Goal: Task Accomplishment & Management: Complete application form

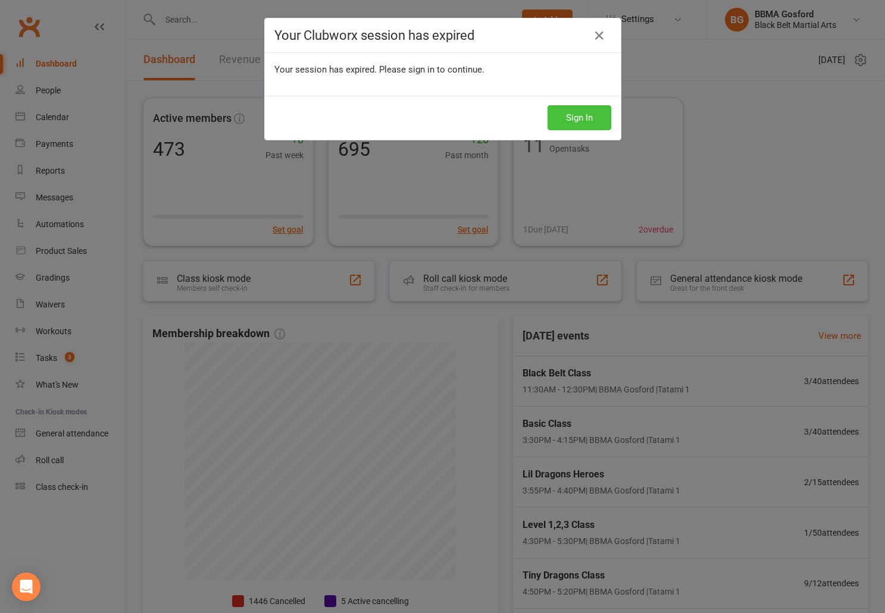
click at [589, 119] on button "Sign In" at bounding box center [579, 117] width 64 height 25
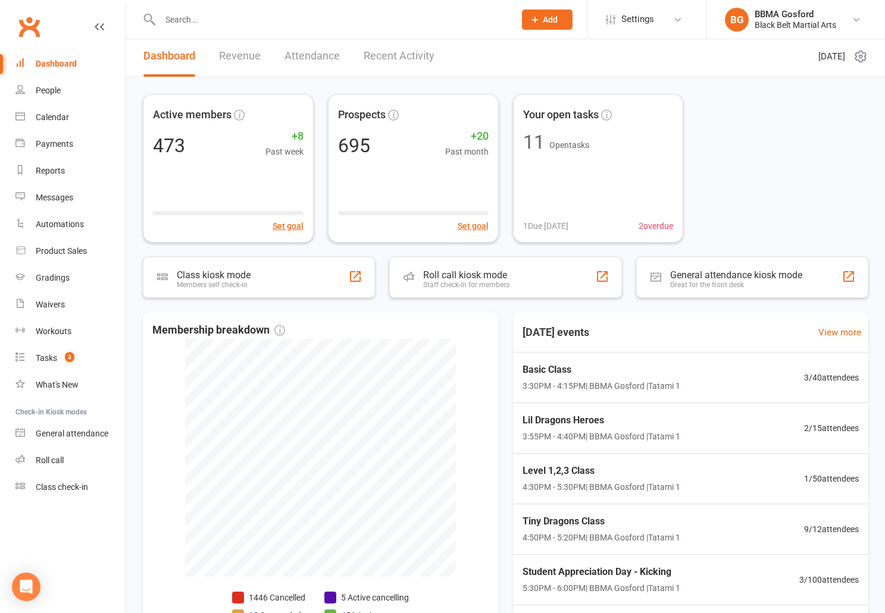
scroll to position [5, 0]
click at [50, 356] on div "Tasks" at bounding box center [46, 358] width 21 height 10
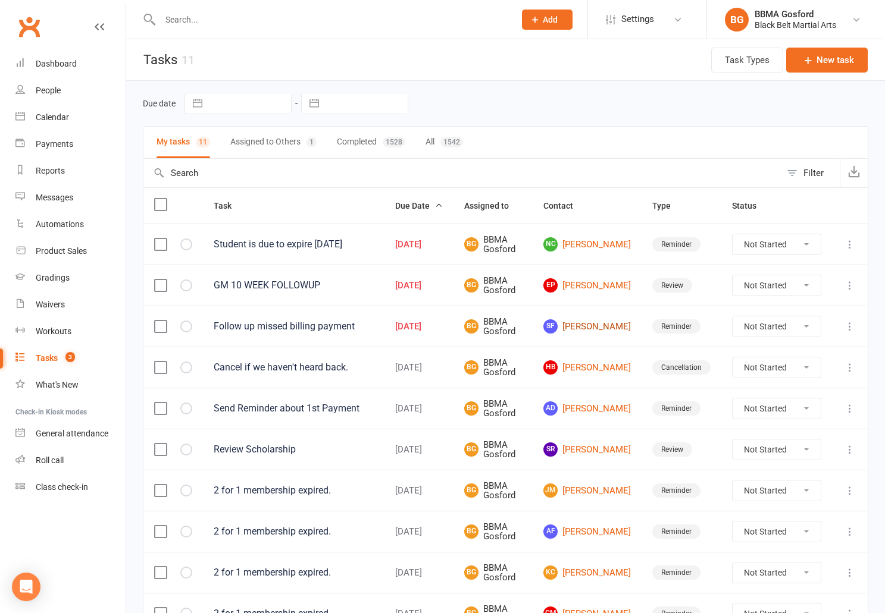
click at [594, 324] on link "SF Samantha Folino" at bounding box center [586, 327] width 87 height 14
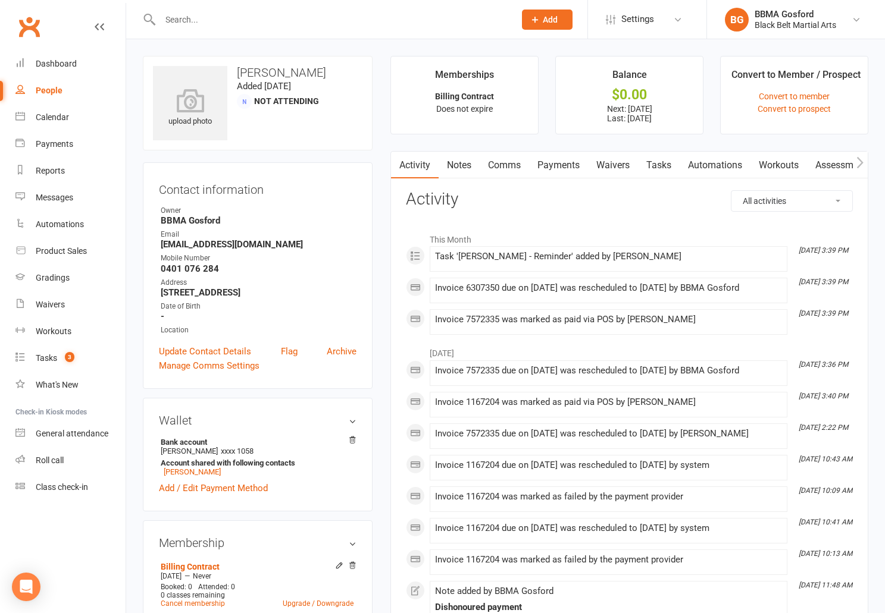
click at [566, 165] on link "Payments" at bounding box center [558, 165] width 59 height 27
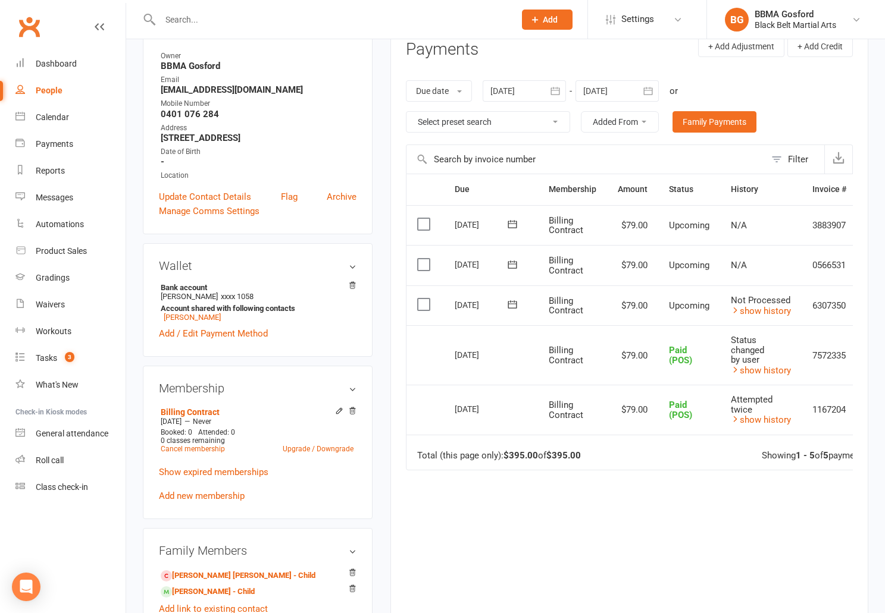
scroll to position [156, 0]
click at [766, 311] on link "show history" at bounding box center [761, 310] width 60 height 11
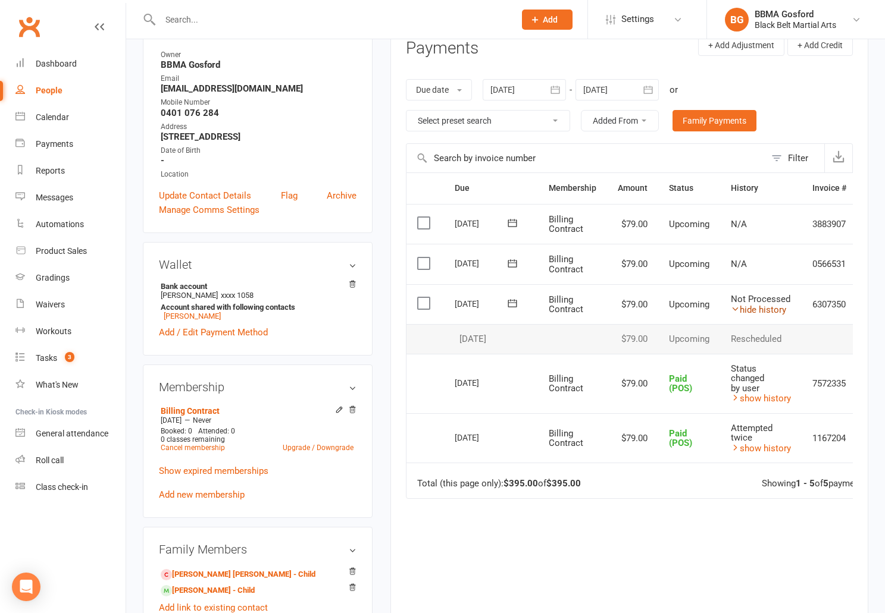
click at [766, 311] on link "hide history" at bounding box center [758, 310] width 55 height 11
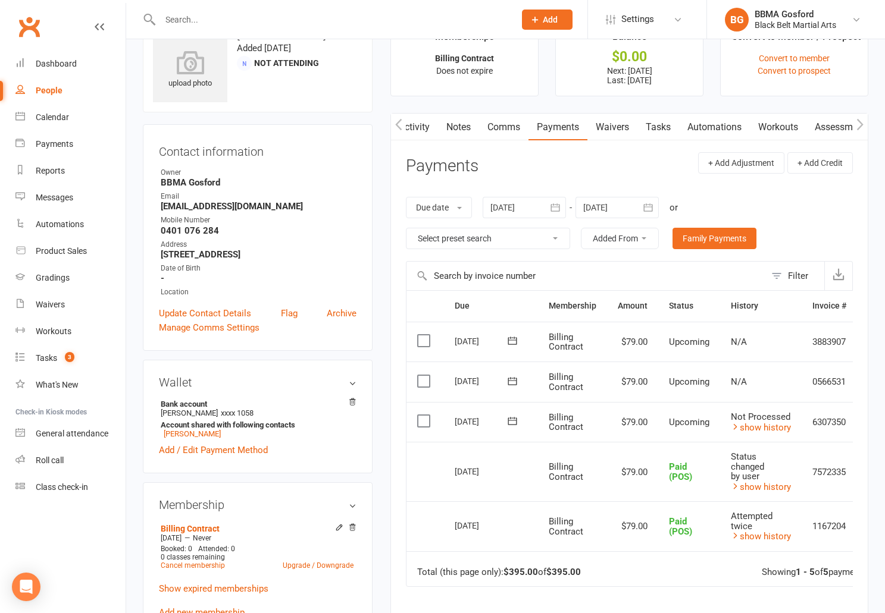
scroll to position [0, 0]
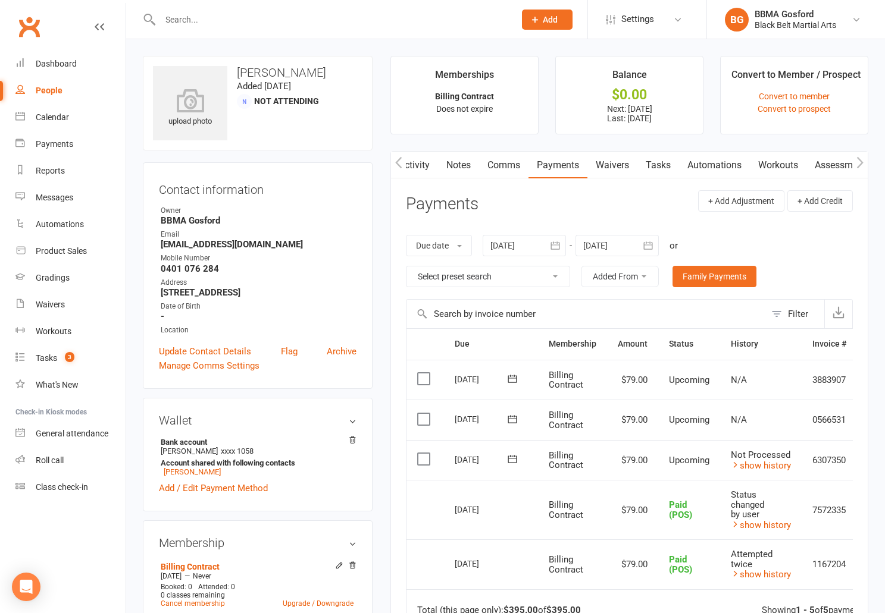
click at [455, 168] on link "Notes" at bounding box center [458, 165] width 41 height 27
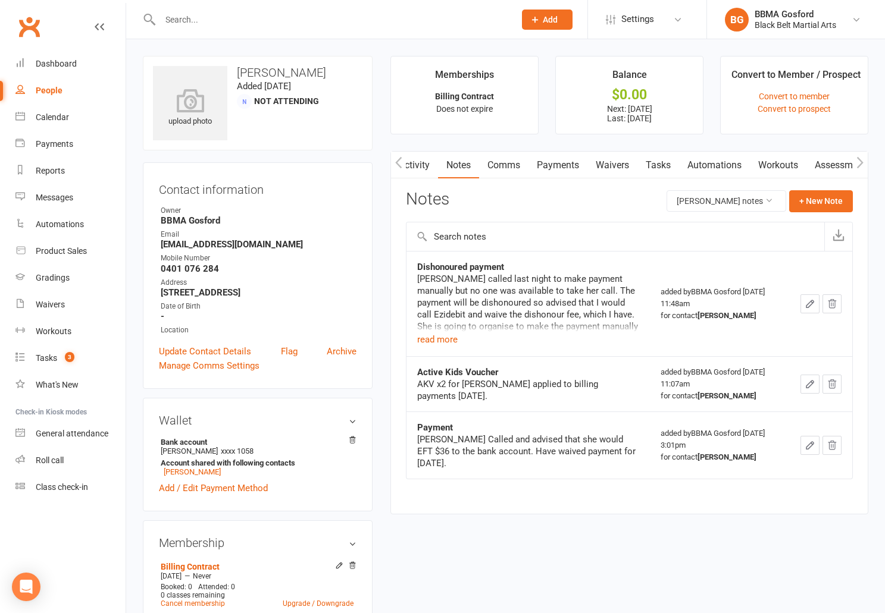
click at [569, 165] on link "Payments" at bounding box center [557, 165] width 59 height 27
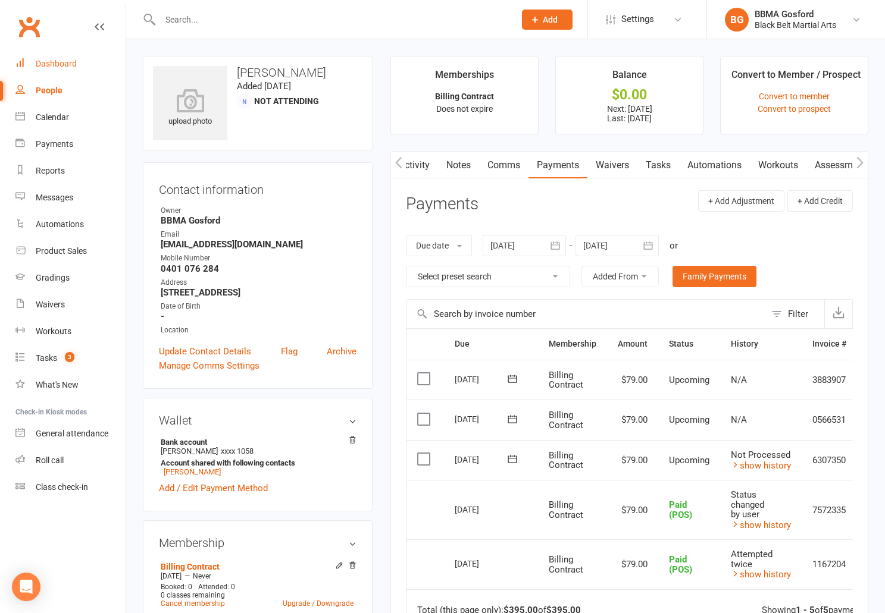
click at [51, 63] on div "Dashboard" at bounding box center [56, 64] width 41 height 10
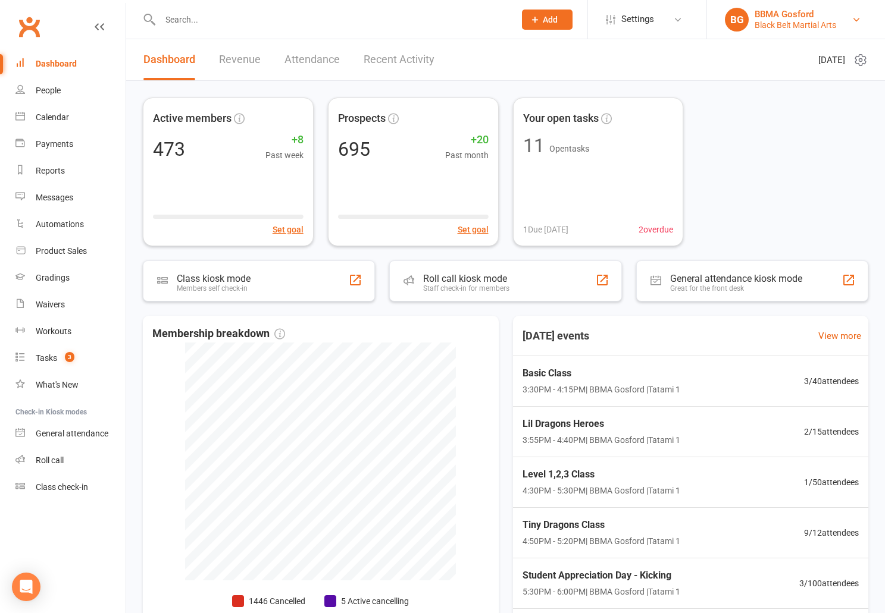
click at [780, 21] on div "Black Belt Martial Arts" at bounding box center [796, 25] width 82 height 11
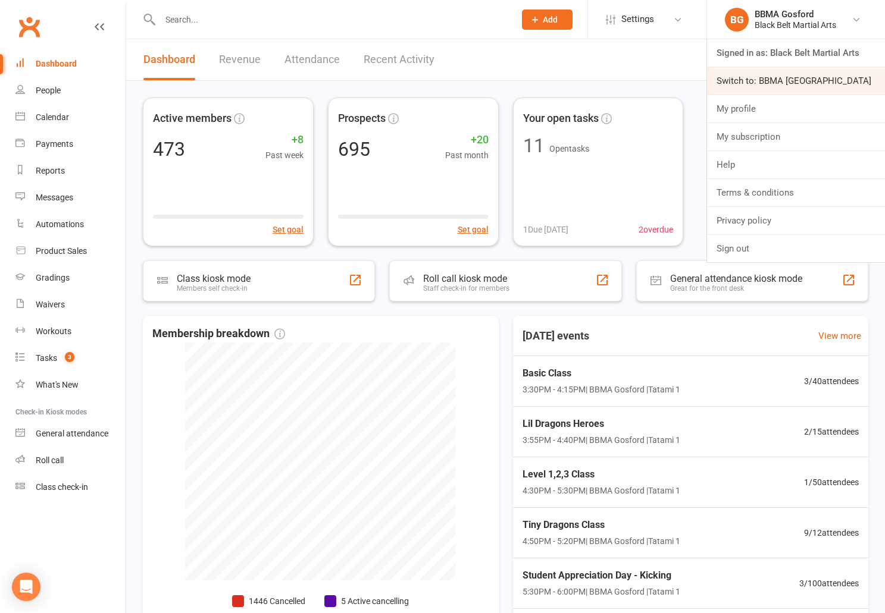
click at [784, 80] on link "Switch to: BBMA [GEOGRAPHIC_DATA]" at bounding box center [796, 80] width 178 height 27
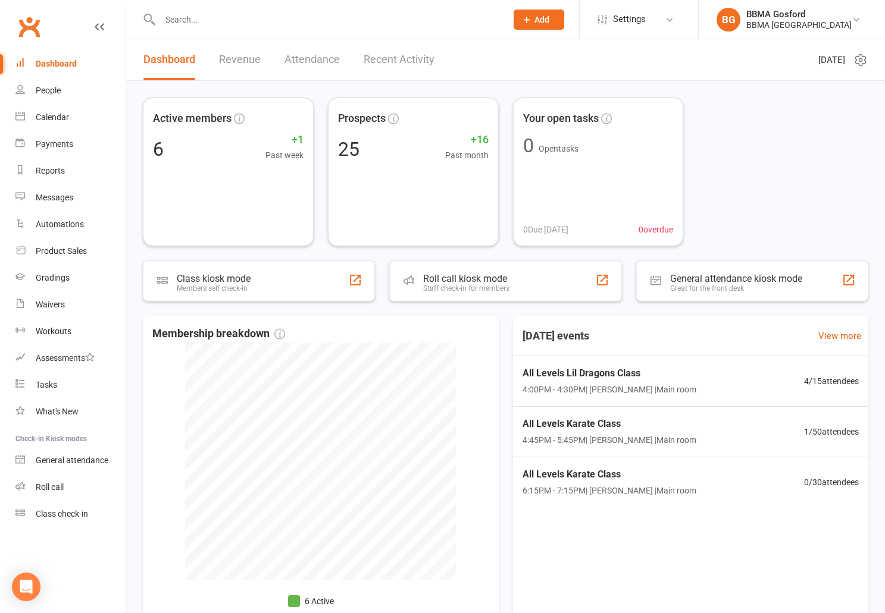
click at [542, 19] on button "Add" at bounding box center [539, 20] width 51 height 20
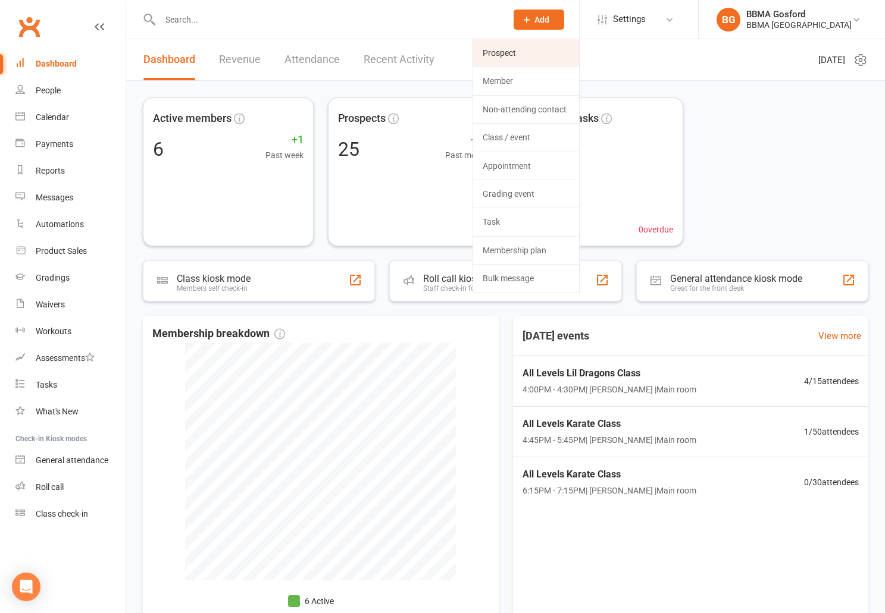
click at [508, 58] on link "Prospect" at bounding box center [526, 52] width 106 height 27
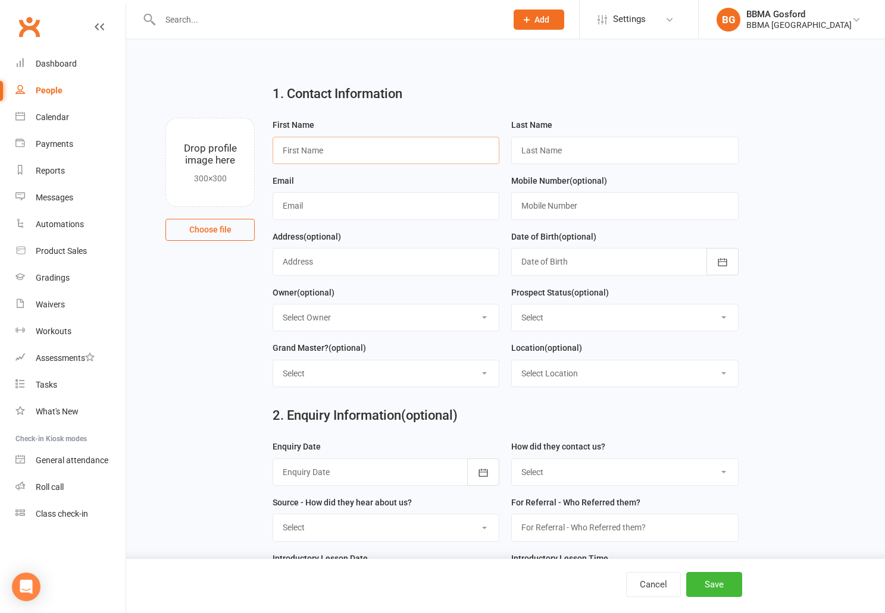
click at [353, 152] on input "text" at bounding box center [386, 150] width 227 height 27
type input "Hugo"
type input "Ramsdale"
type input "jodieannehenderson@gmail.com"
type input "0478 358 401"
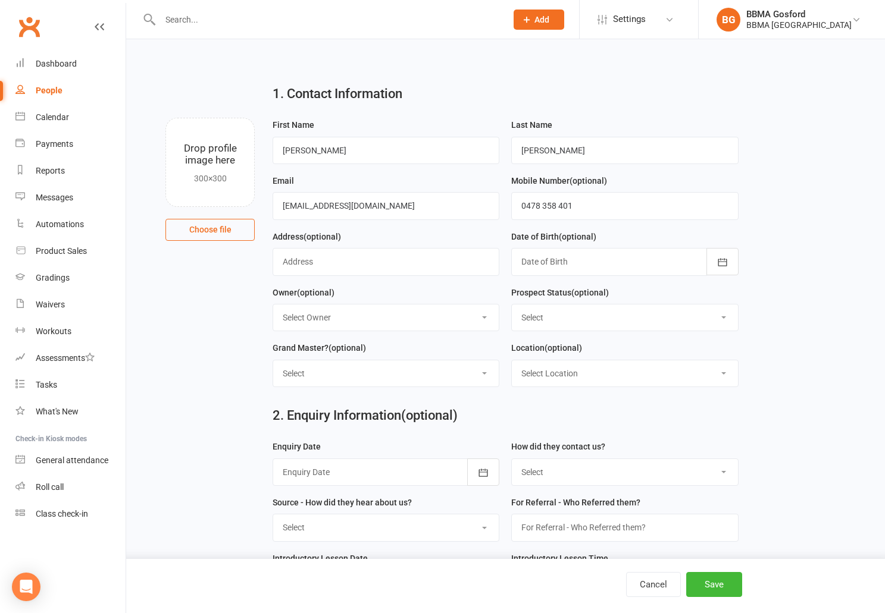
select select "Initial Contact"
click option "Initial Contact" at bounding box center [0, 0] width 0 height 0
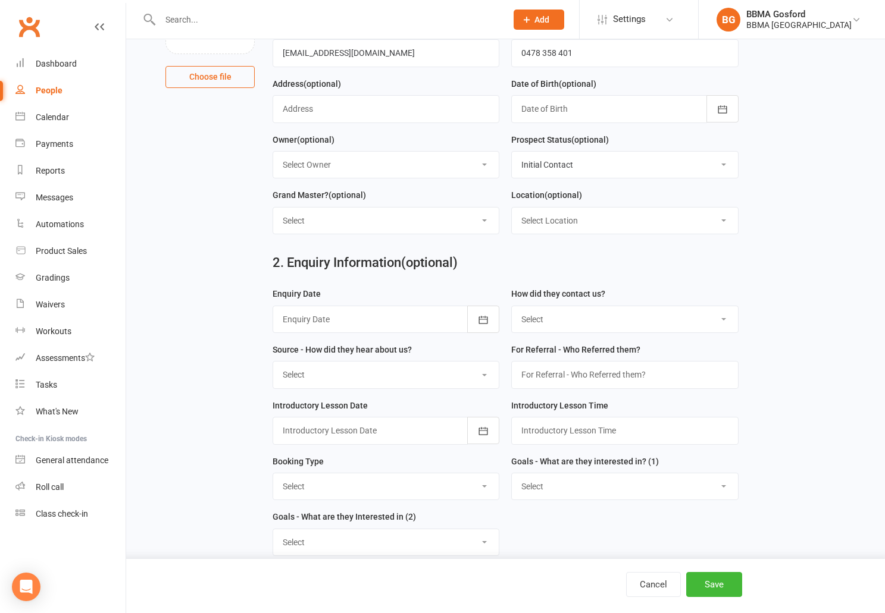
scroll to position [155, 0]
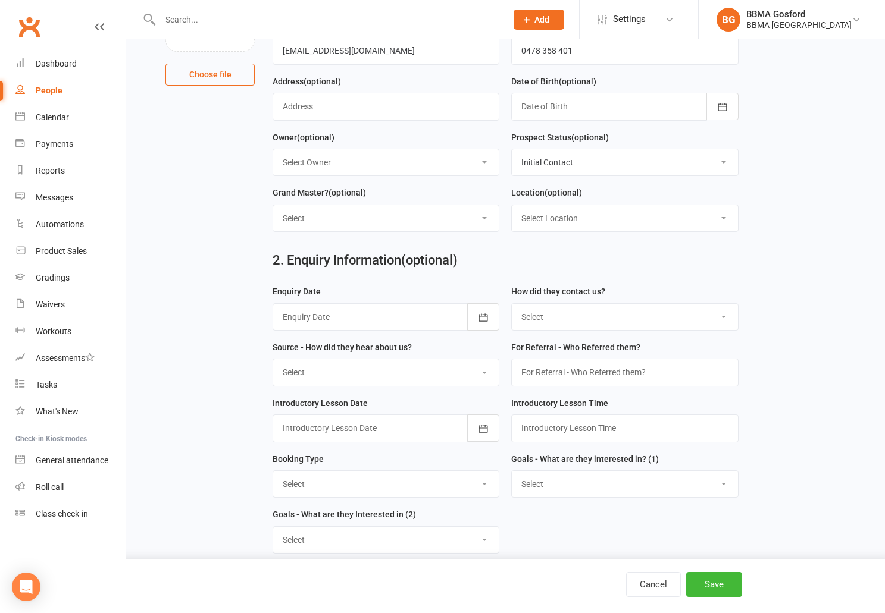
click at [348, 319] on div at bounding box center [386, 316] width 227 height 27
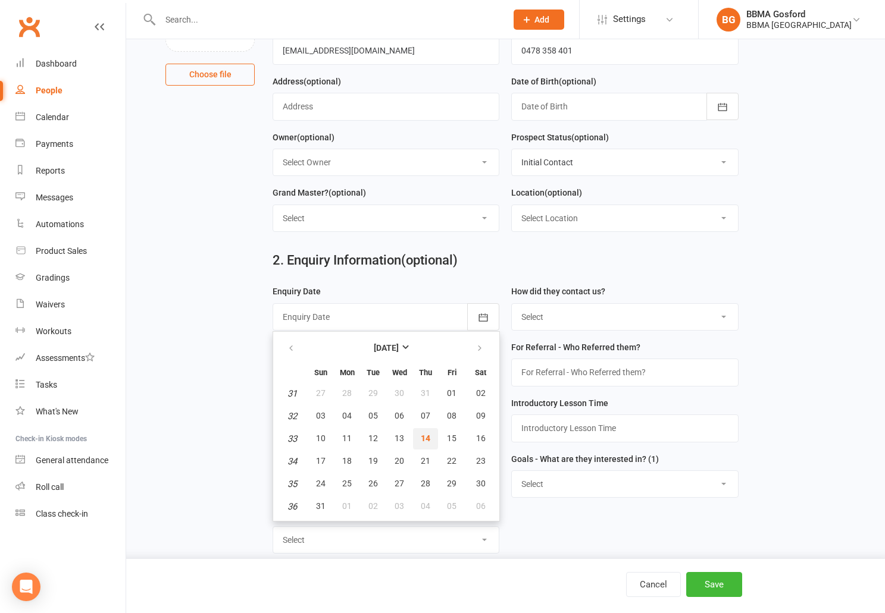
click at [427, 440] on span "14" at bounding box center [426, 439] width 10 height 10
type input "14 Aug 2025"
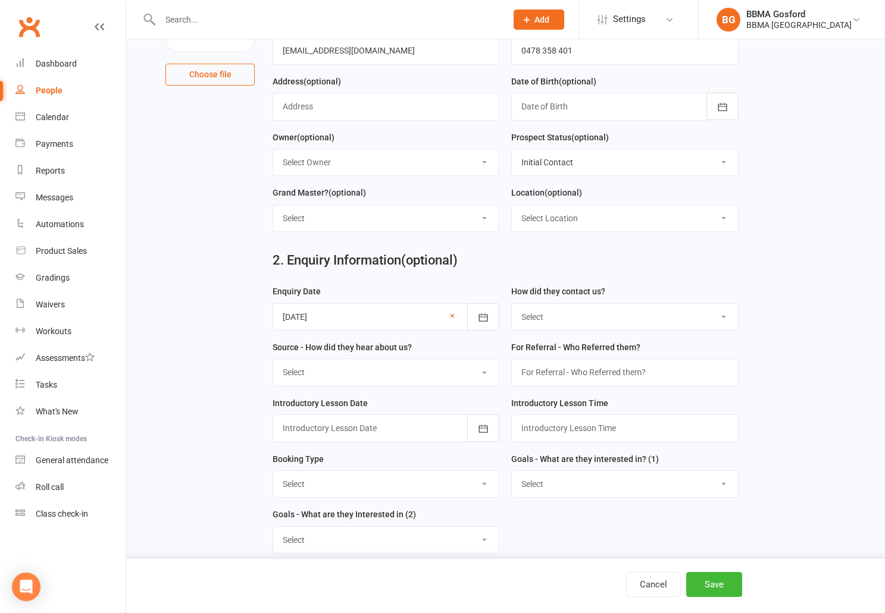
select select "(I) Internet / Online"
click option "(I) Internet / Online" at bounding box center [0, 0] width 0 height 0
click at [273, 359] on select "Select A1 - Direct Mail A2 - Print Media A3 - Flyer A5 - Radio A6 - Sign A7 - T…" at bounding box center [386, 372] width 226 height 26
click at [387, 375] on select "Select A1 - Direct Mail A2 - Print Media A3 - Flyer A5 - Radio A6 - Sign A7 - T…" at bounding box center [386, 372] width 226 height 26
select select "S1 - Facebook"
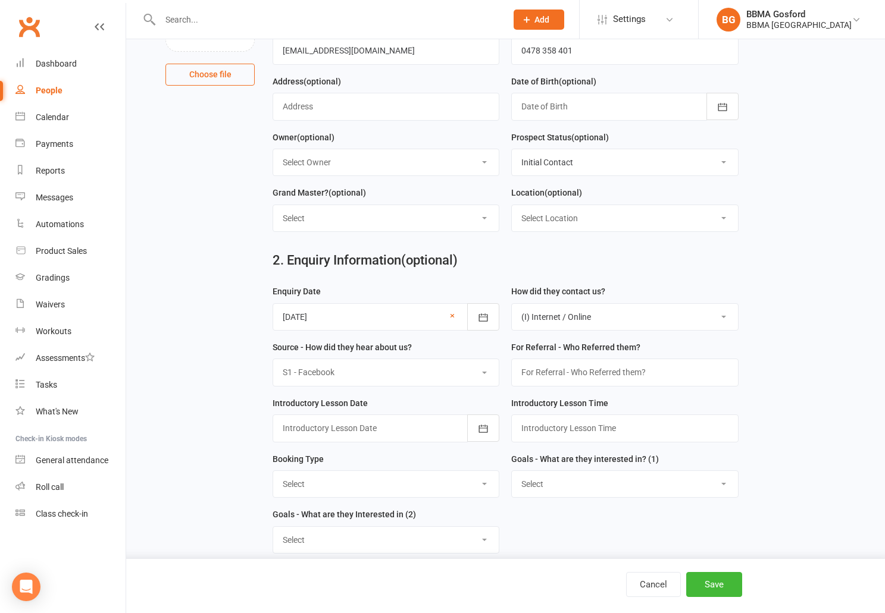
click option "S1 - Facebook" at bounding box center [0, 0] width 0 height 0
click at [403, 426] on div at bounding box center [386, 428] width 227 height 27
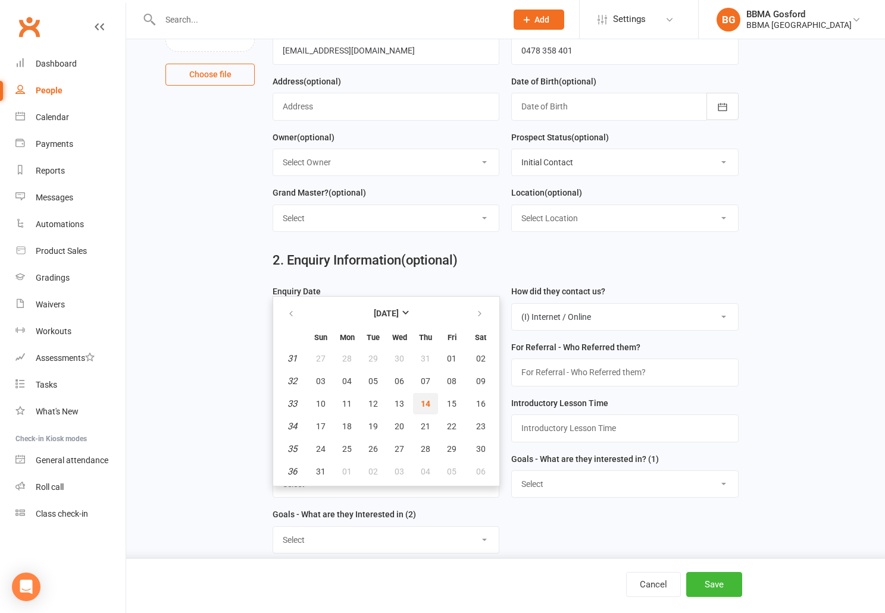
click at [427, 402] on span "14" at bounding box center [426, 404] width 10 height 10
type input "14 Aug 2025"
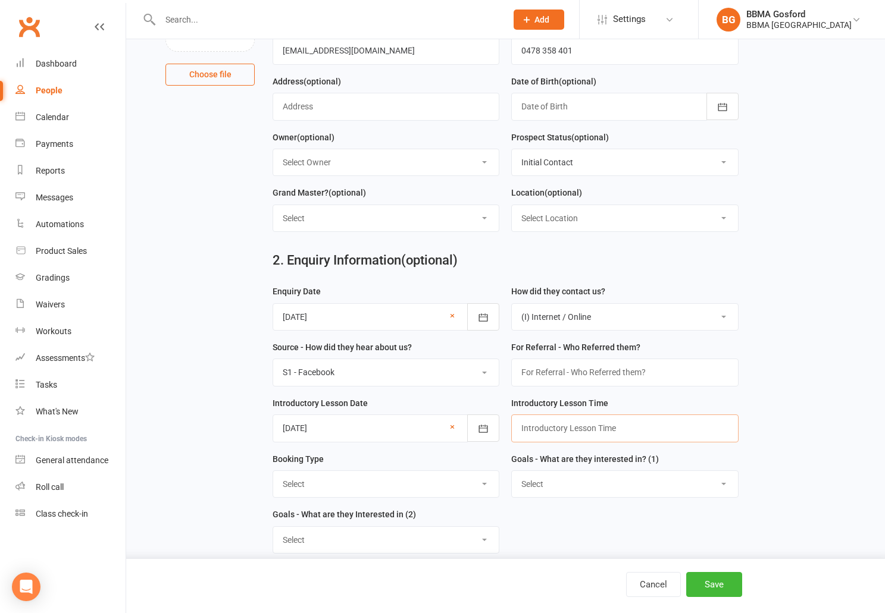
click at [574, 427] on input "text" at bounding box center [624, 428] width 227 height 27
type input "4:45pm"
select select "Trial Class - Karate"
click option "Trial Class - Karate" at bounding box center [0, 0] width 0 height 0
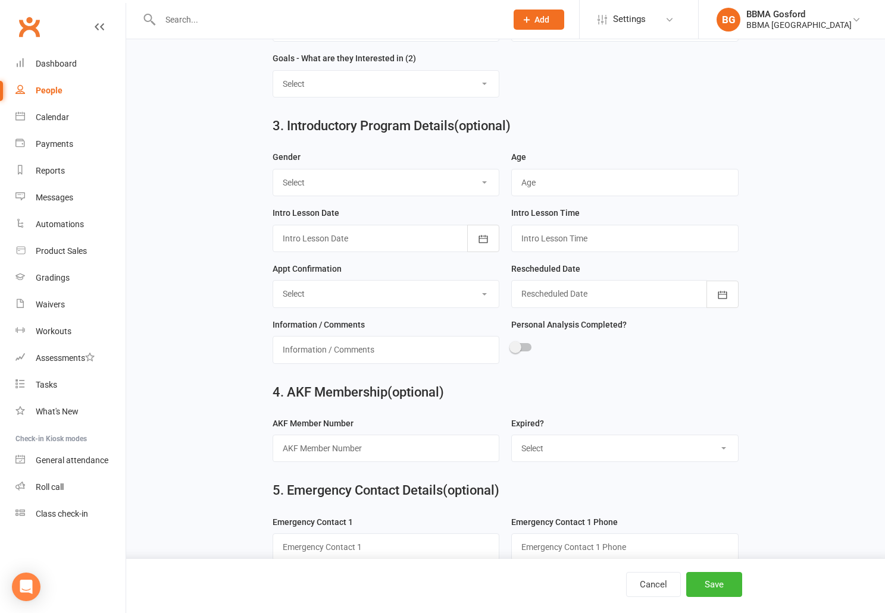
scroll to position [615, 0]
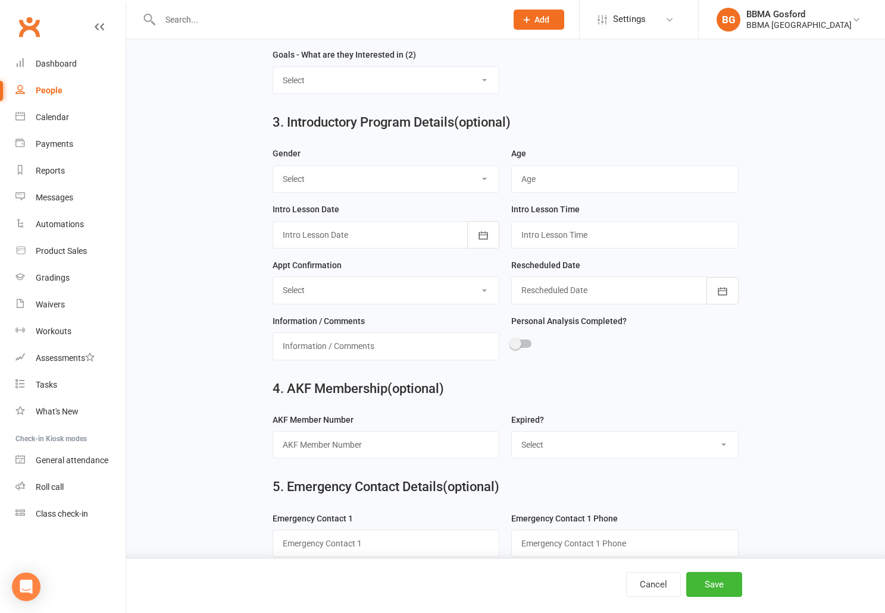
select select "Male"
click option "Male" at bounding box center [0, 0] width 0 height 0
click at [534, 179] on input "text" at bounding box center [624, 178] width 227 height 27
type input "9"
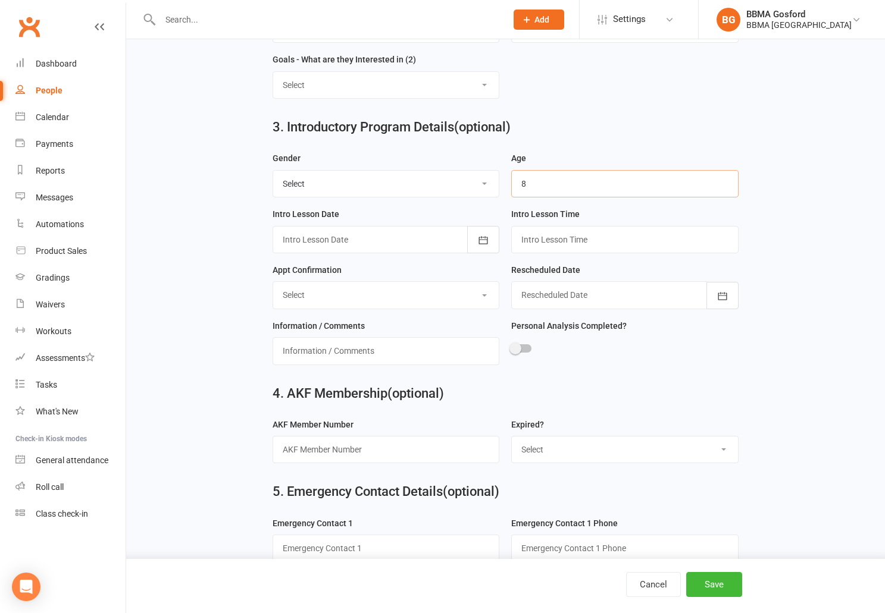
type input "8"
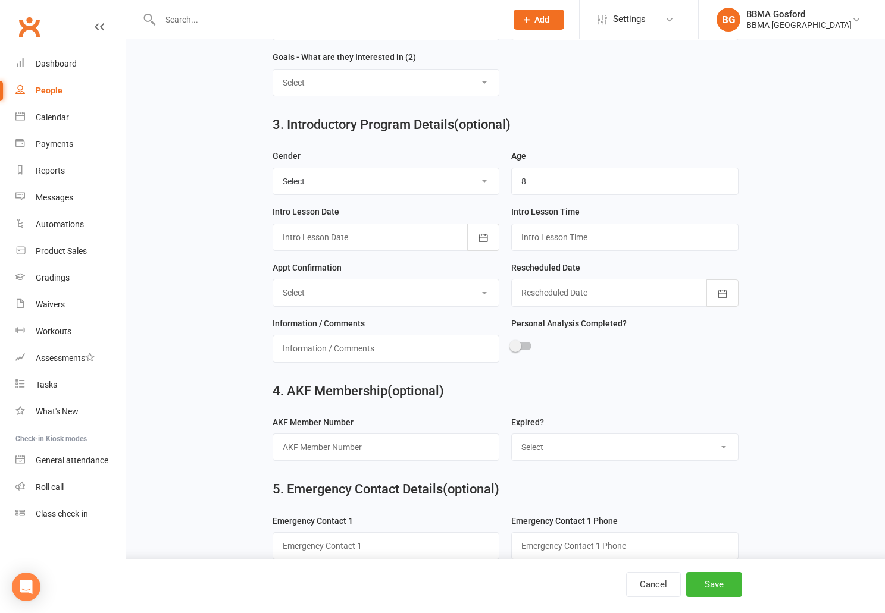
click at [381, 244] on div at bounding box center [386, 237] width 227 height 27
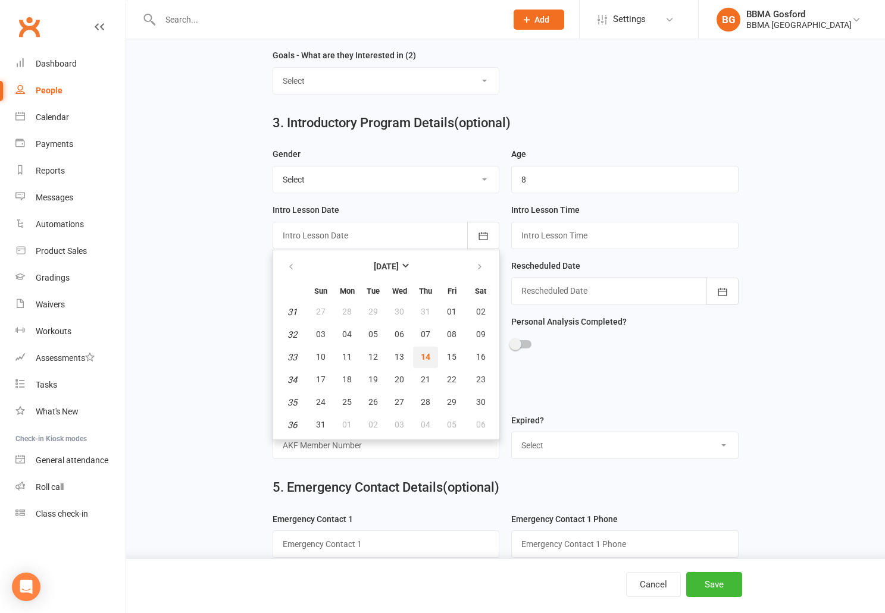
drag, startPoint x: 436, startPoint y: 359, endPoint x: 431, endPoint y: 355, distance: 6.3
click at [435, 359] on button "14" at bounding box center [425, 357] width 25 height 21
type input "14 Aug 2025"
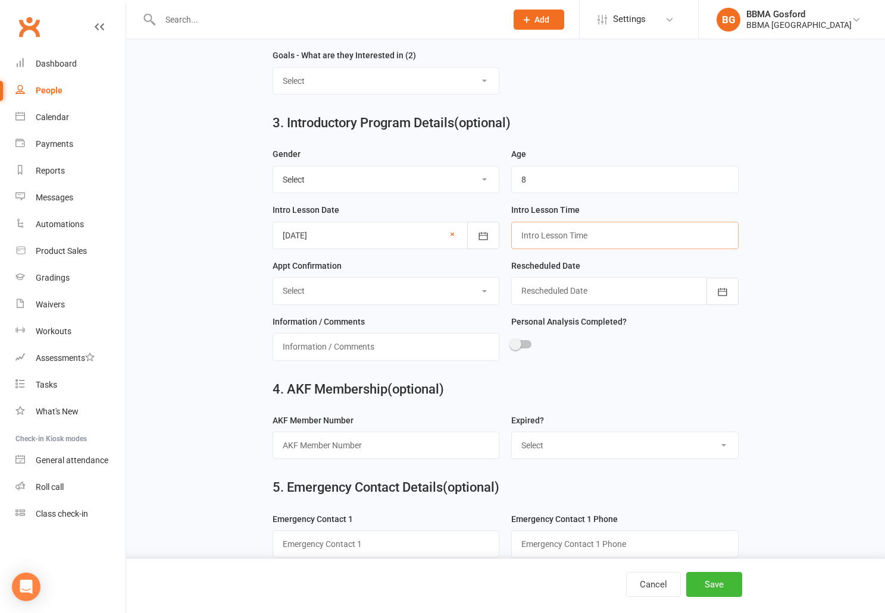
scroll to position [609, 0]
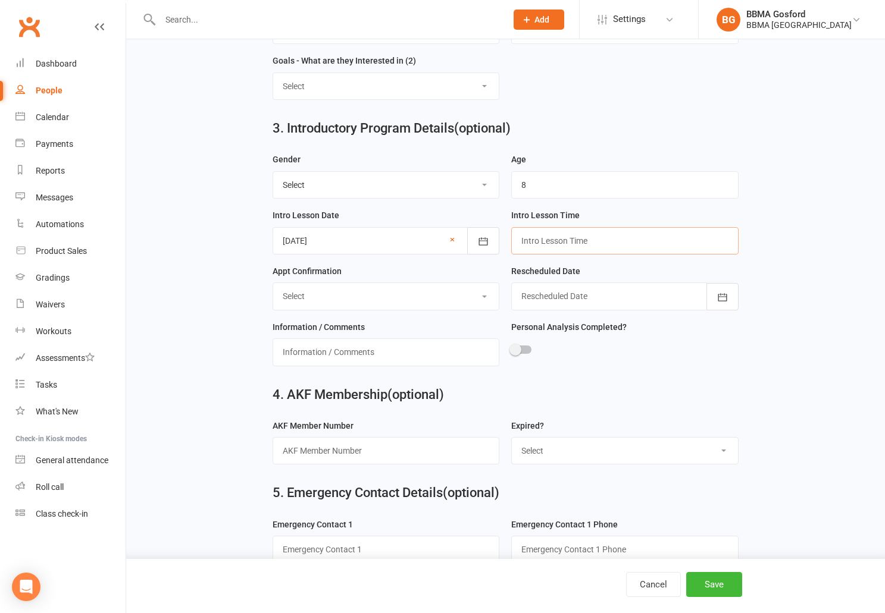
click at [566, 243] on input "text" at bounding box center [624, 240] width 227 height 27
type input "4:45pm"
select select "Confirmed"
click option "Confirmed" at bounding box center [0, 0] width 0 height 0
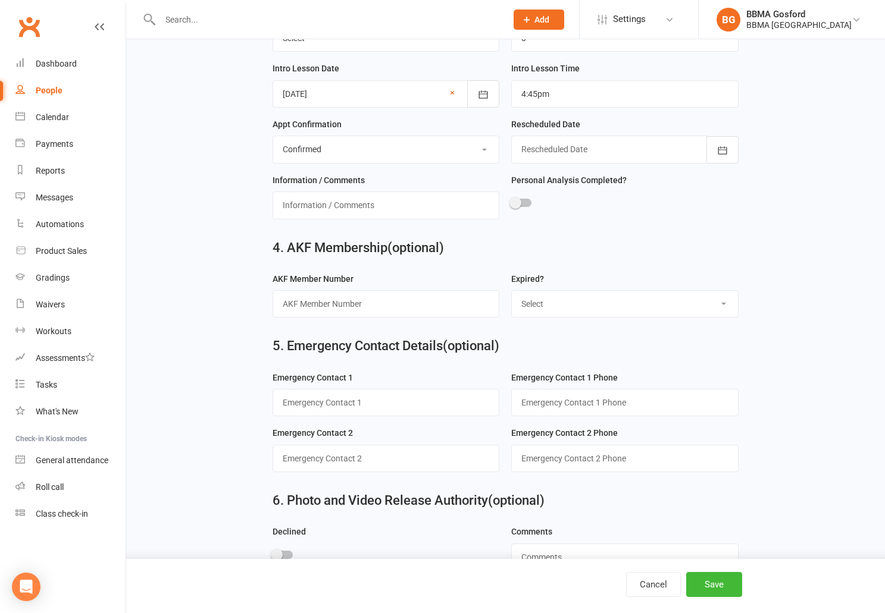
scroll to position [790, 0]
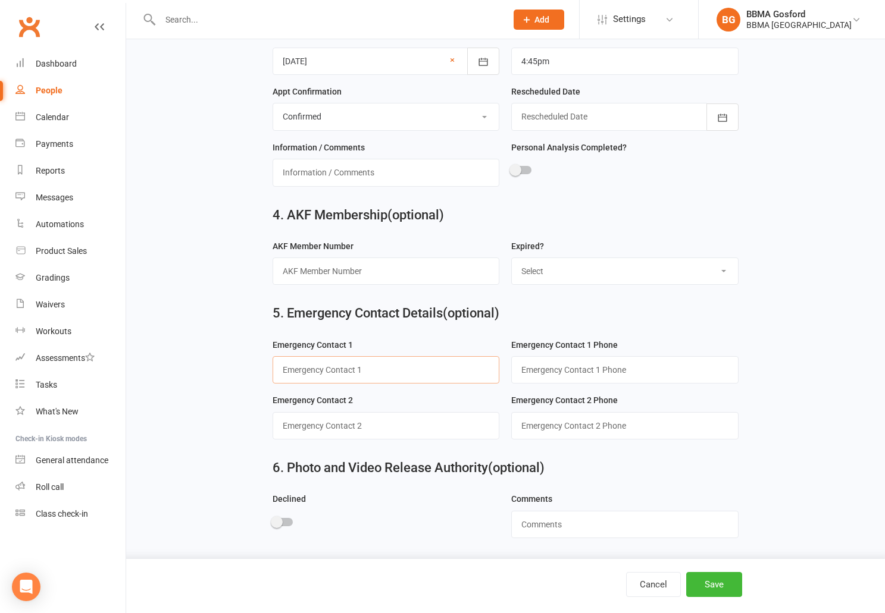
click at [375, 369] on input "text" at bounding box center [386, 369] width 227 height 27
type input "Jodie (mum)"
type input "0478 358 401"
click at [717, 584] on button "Save" at bounding box center [714, 584] width 56 height 25
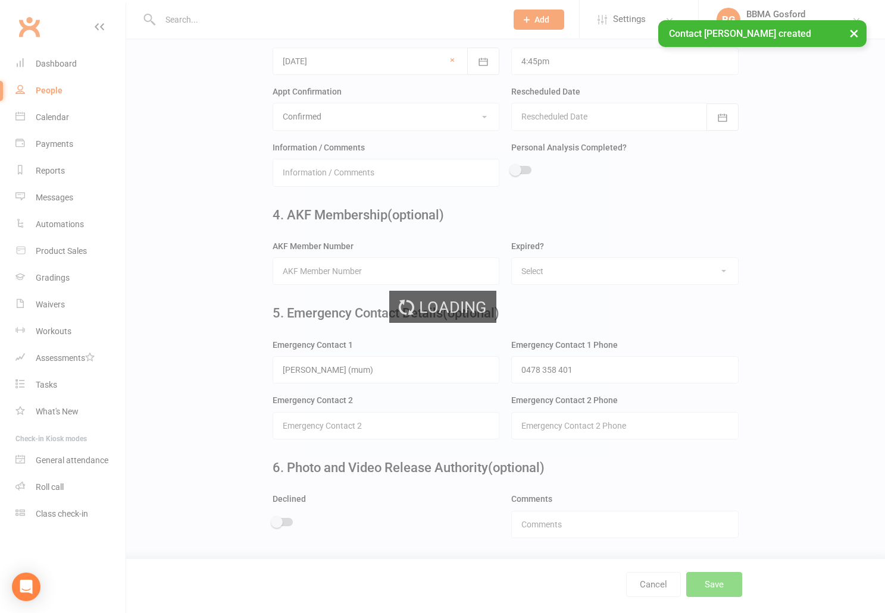
scroll to position [0, 0]
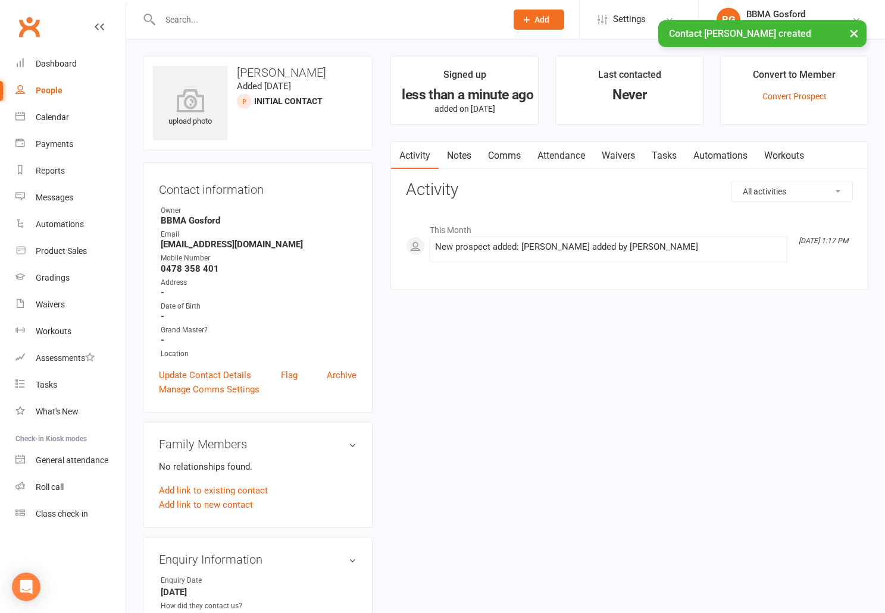
click at [511, 155] on link "Comms" at bounding box center [504, 155] width 49 height 27
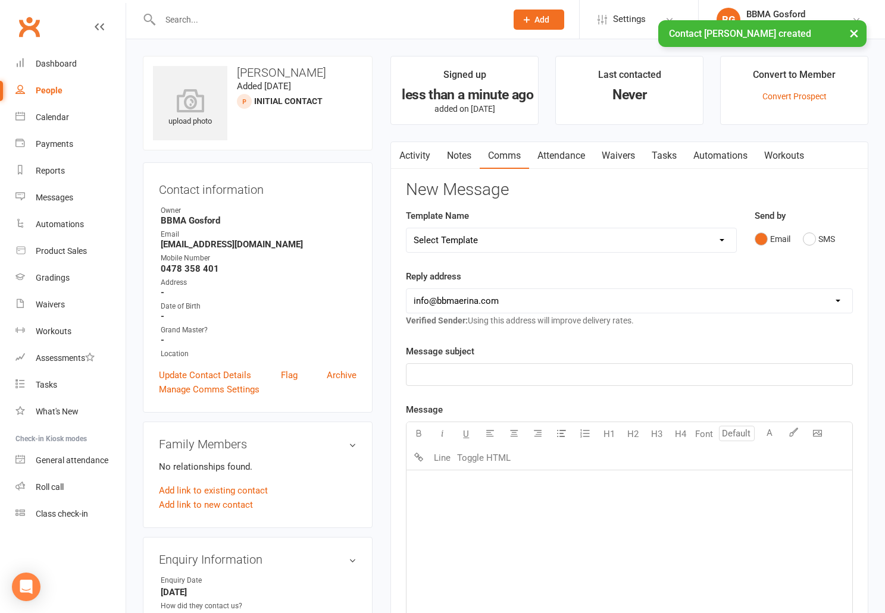
click at [406, 228] on select "Select Template [Email] Active Kids Voucher [Email] Blue Belt Make Appointment …" at bounding box center [570, 240] width 329 height 24
select select "22"
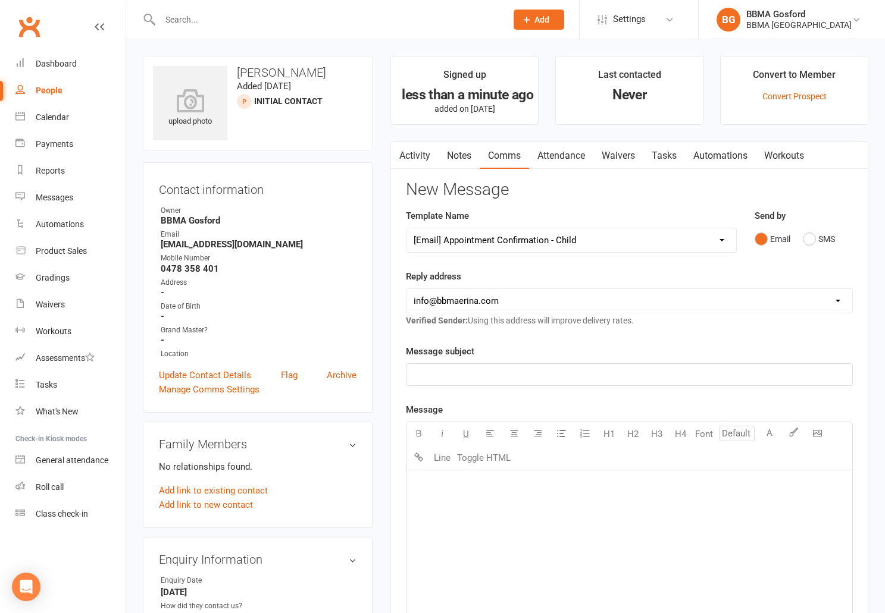
click option "[Email] Appointment Confirmation - Child" at bounding box center [0, 0] width 0 height 0
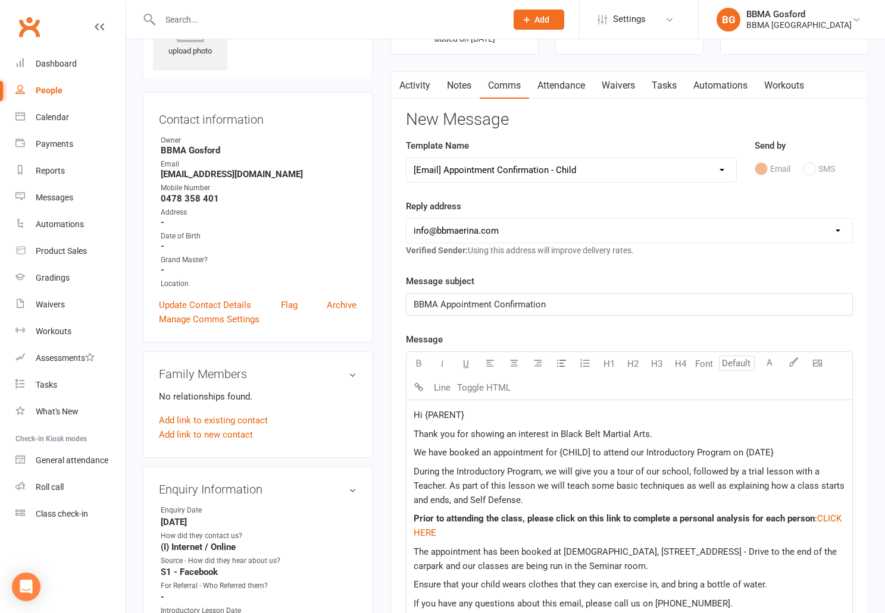
scroll to position [73, 0]
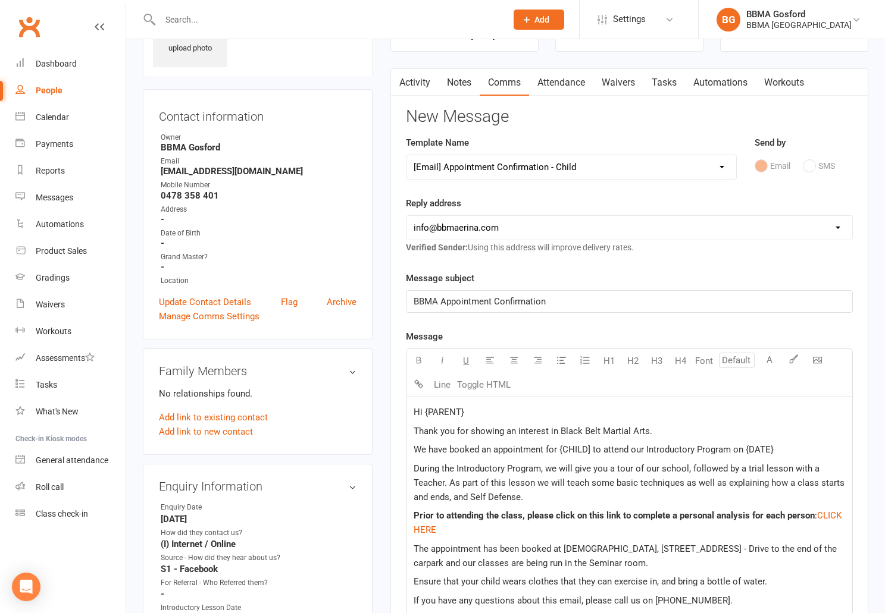
drag, startPoint x: 470, startPoint y: 416, endPoint x: 478, endPoint y: 416, distance: 8.3
click at [470, 416] on p "Hi {PARENT}" at bounding box center [629, 412] width 431 height 14
click at [591, 452] on span "We have booked an appointment for {CHILD] to attend our Introductory Program on…" at bounding box center [594, 449] width 360 height 11
click at [765, 449] on p "We have booked an appointment for Hugo to attend our Introductory Program on {D…" at bounding box center [629, 450] width 431 height 14
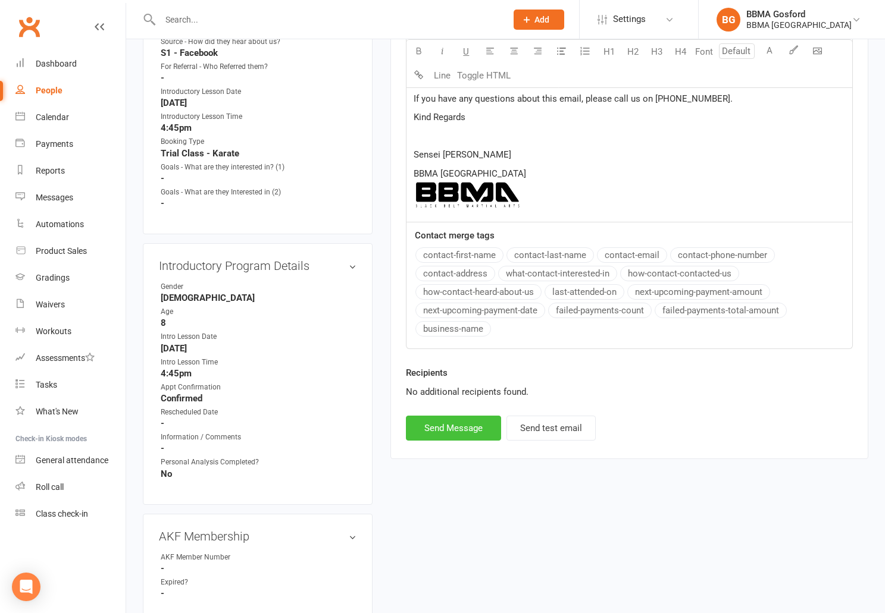
scroll to position [592, 0]
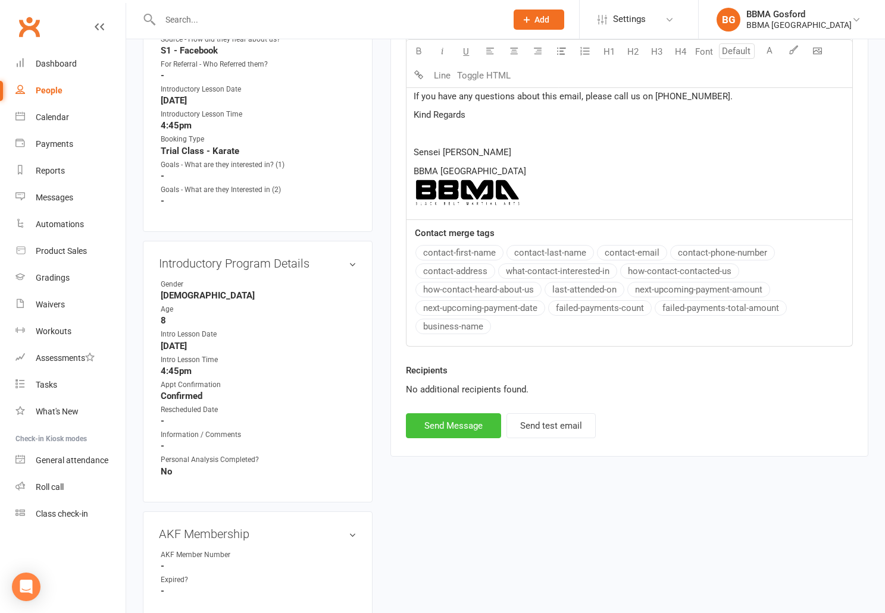
click at [443, 423] on button "Send Message" at bounding box center [453, 426] width 95 height 25
select select
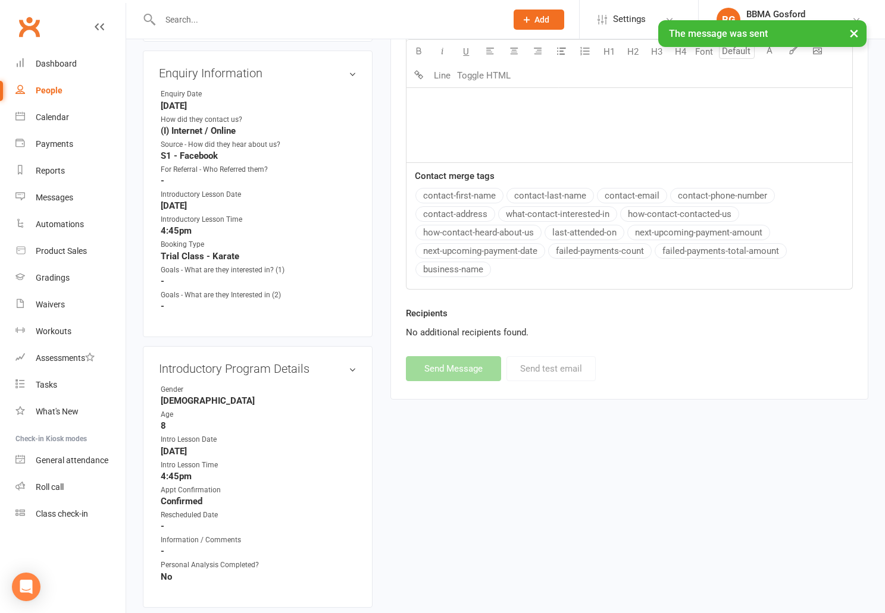
scroll to position [0, 0]
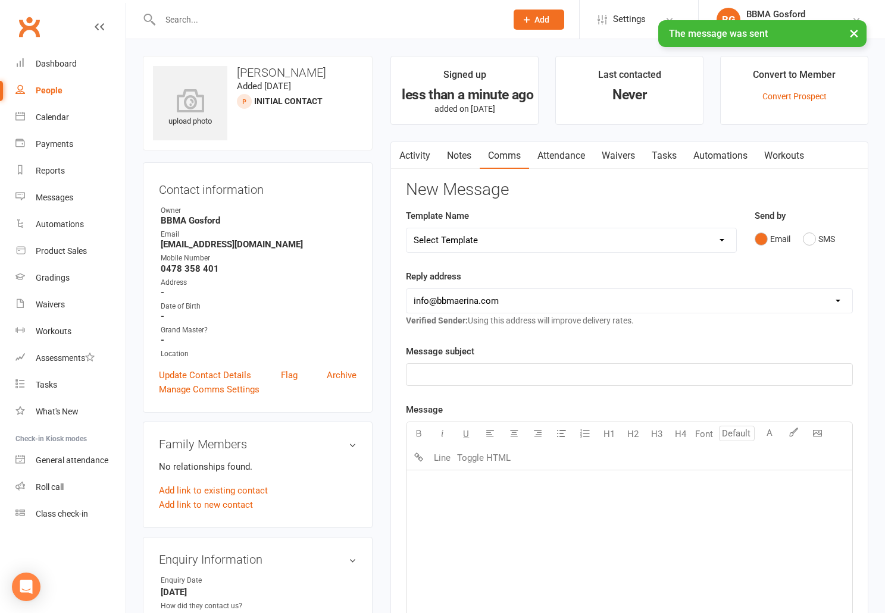
click at [417, 155] on link "Activity" at bounding box center [415, 155] width 48 height 27
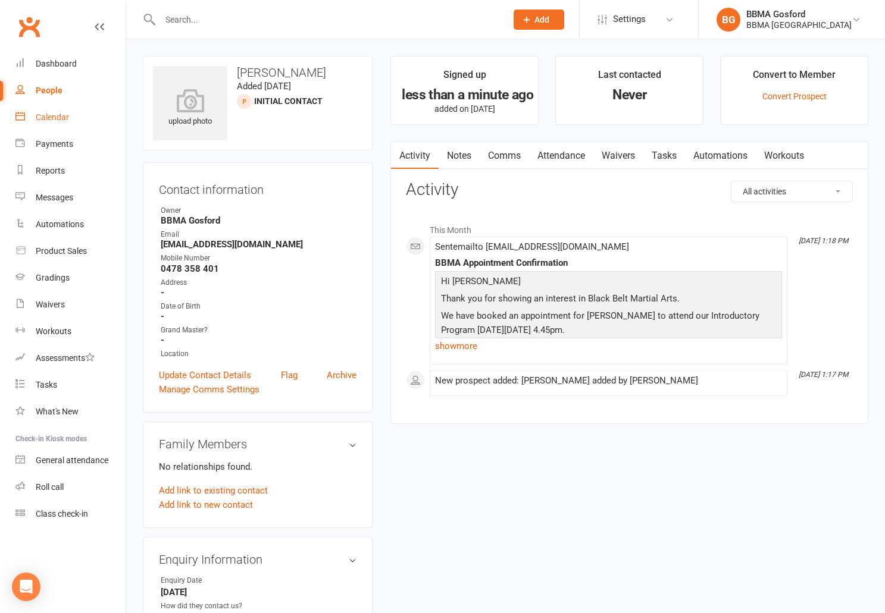
click at [50, 112] on link "Calendar" at bounding box center [70, 117] width 110 height 27
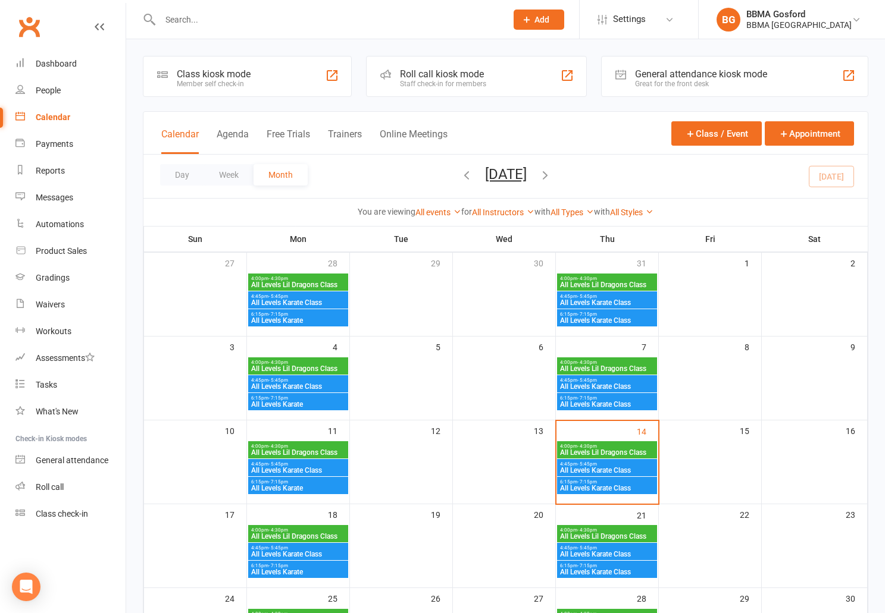
click at [602, 466] on span "4:45pm - 5:45pm" at bounding box center [606, 464] width 95 height 5
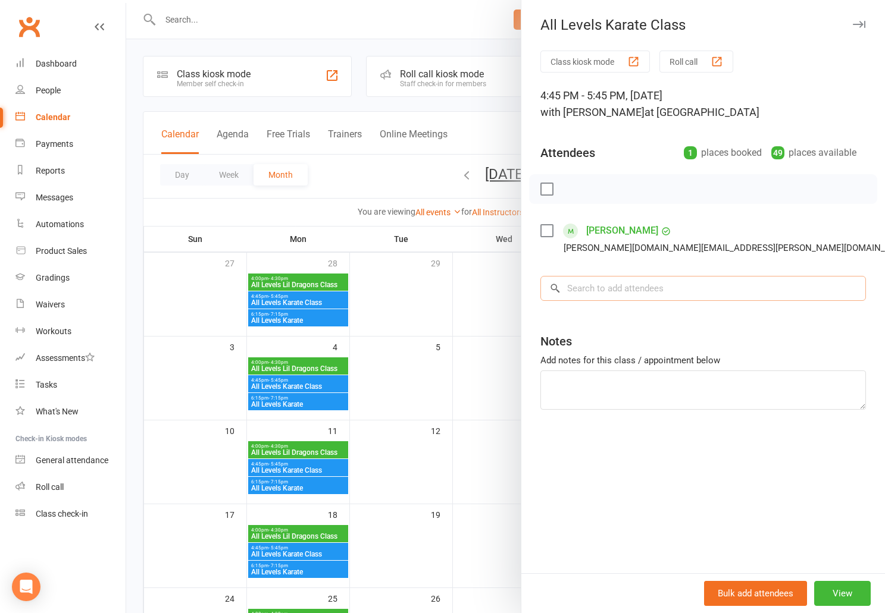
click at [609, 290] on input "search" at bounding box center [702, 288] width 325 height 25
type input "hugo ramsdale"
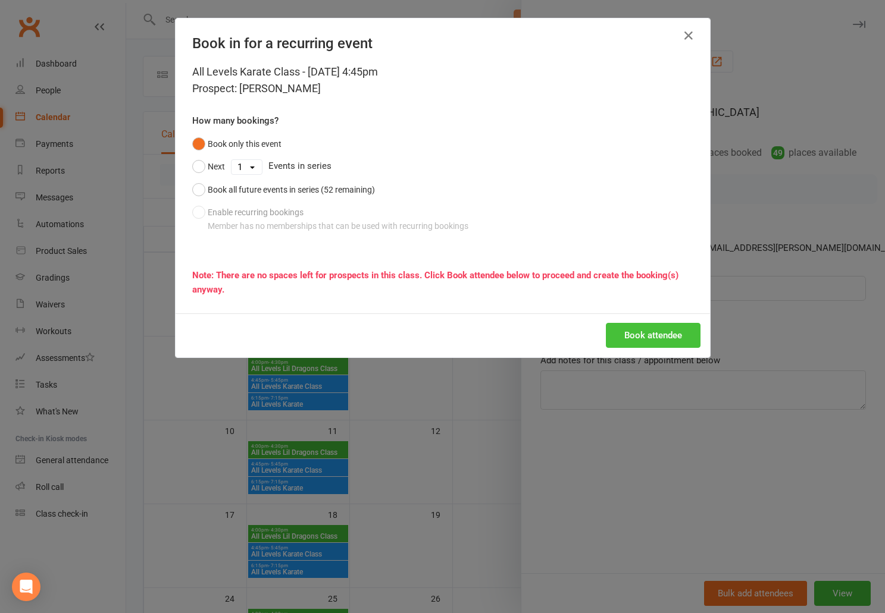
click at [633, 333] on button "Book attendee" at bounding box center [653, 335] width 95 height 25
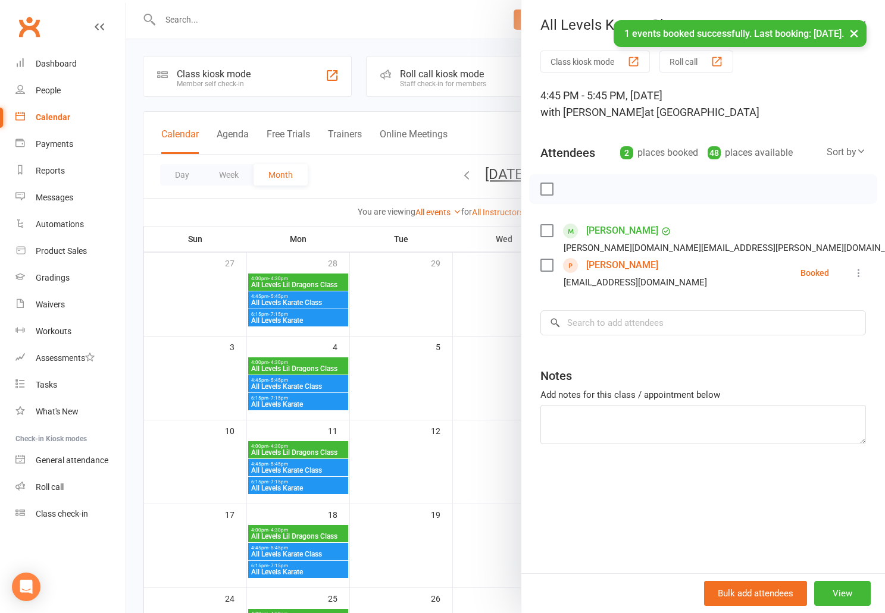
click at [350, 168] on div at bounding box center [505, 306] width 759 height 613
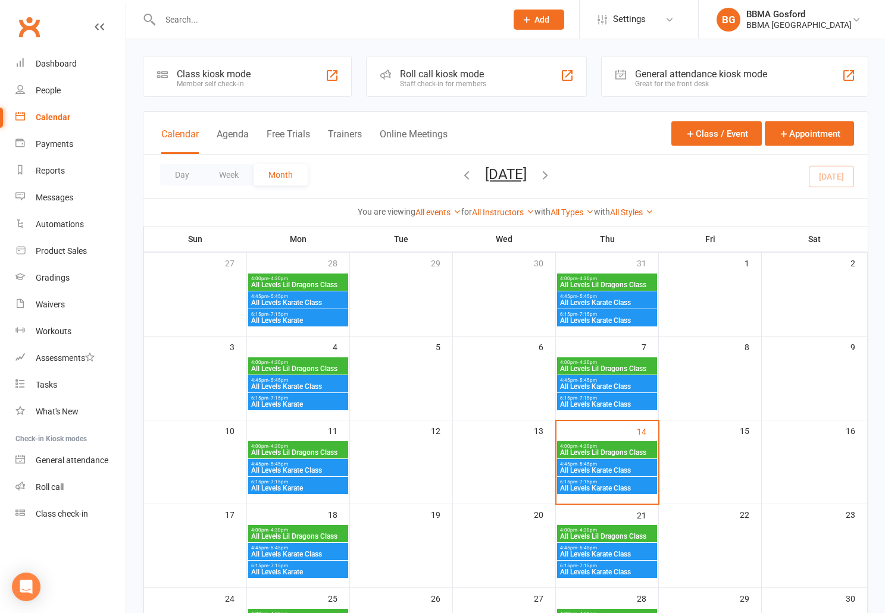
click at [201, 22] on input "text" at bounding box center [327, 19] width 342 height 17
type input "[PERSON_NAME]"
click at [806, 21] on div "BBMA Erina Heights" at bounding box center [798, 25] width 105 height 11
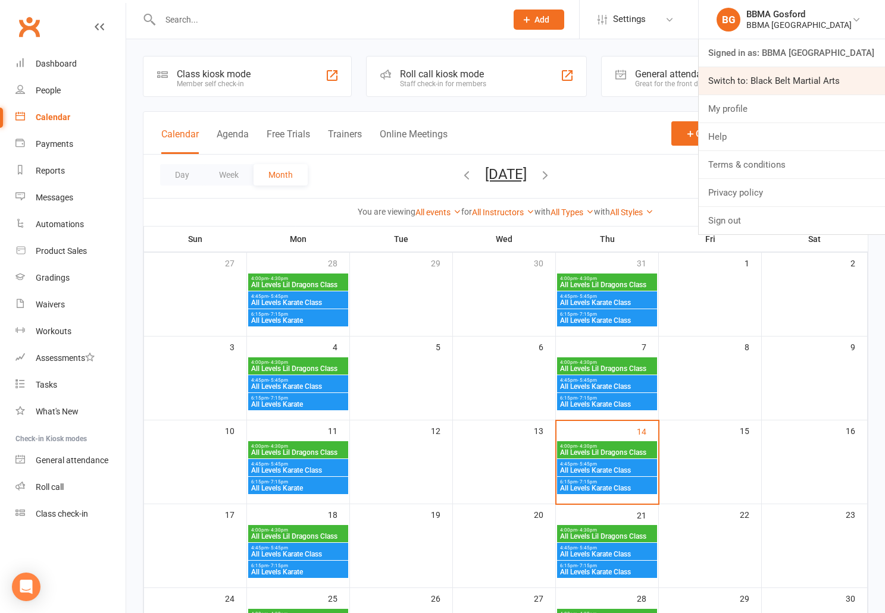
click at [784, 84] on link "Switch to: Black Belt Martial Arts" at bounding box center [792, 80] width 186 height 27
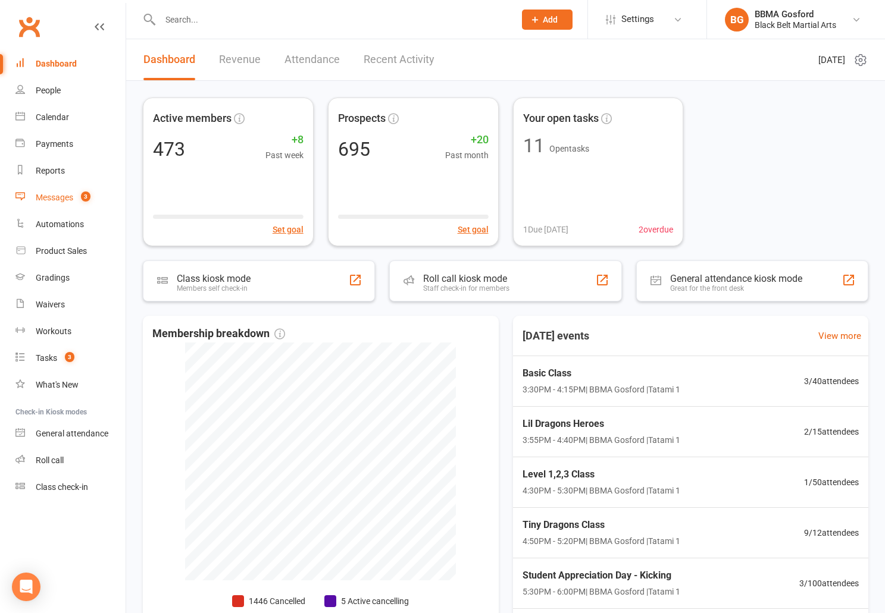
click at [49, 202] on div "Messages" at bounding box center [54, 198] width 37 height 10
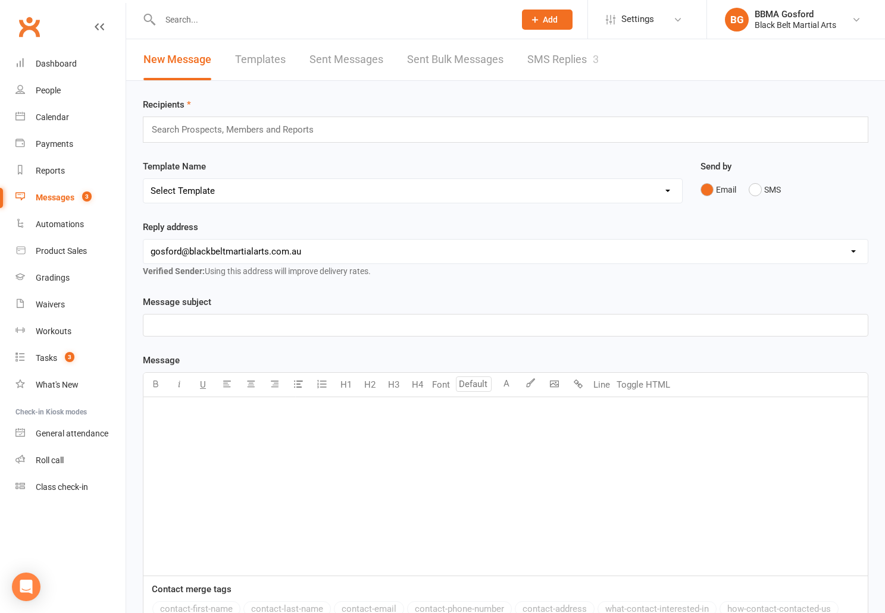
click at [560, 58] on link "SMS Replies 3" at bounding box center [562, 59] width 71 height 41
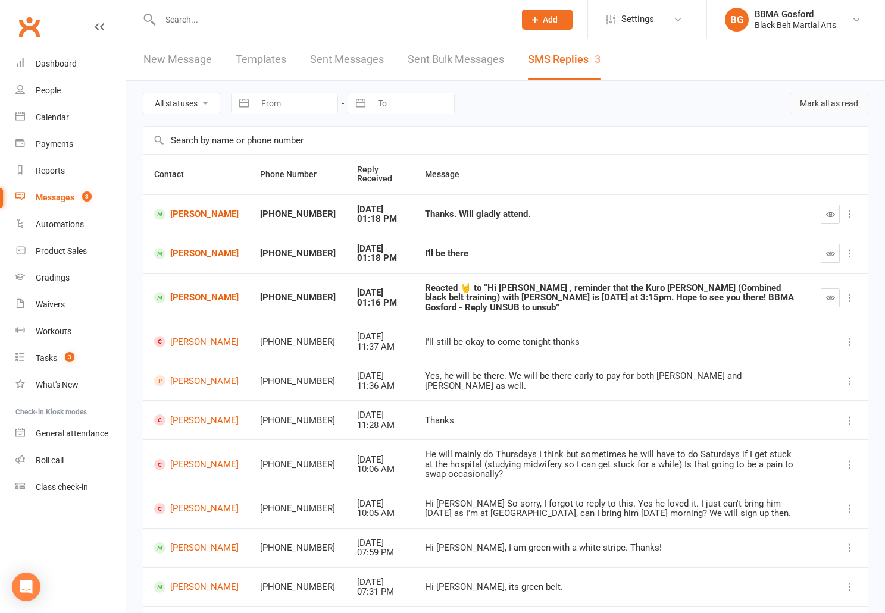
click at [831, 105] on button "Mark all as read" at bounding box center [829, 103] width 79 height 21
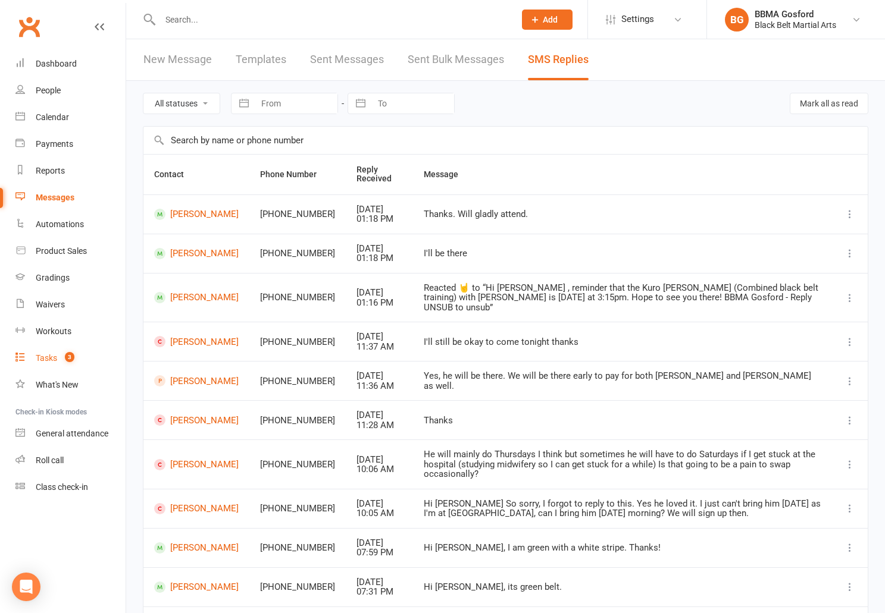
click at [52, 359] on div "Tasks" at bounding box center [46, 358] width 21 height 10
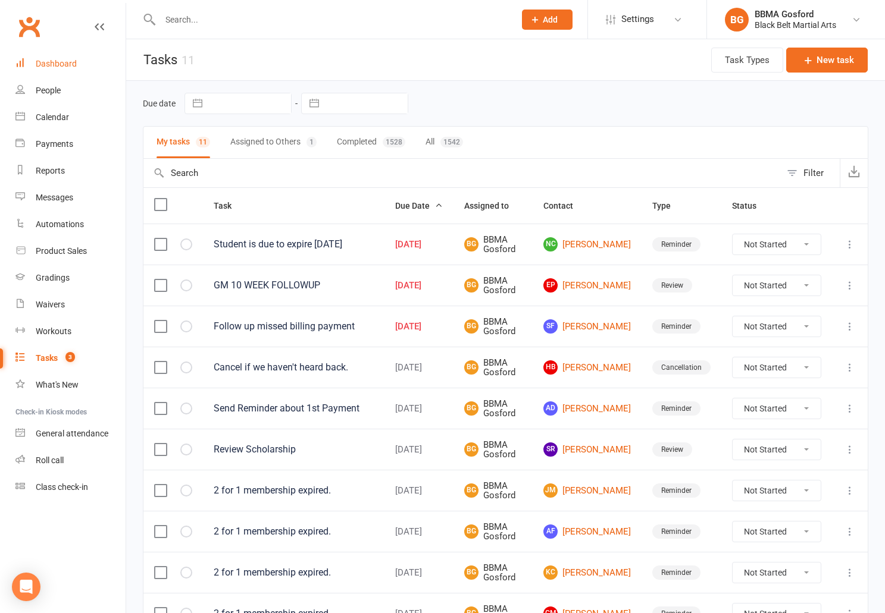
click at [59, 65] on div "Dashboard" at bounding box center [56, 64] width 41 height 10
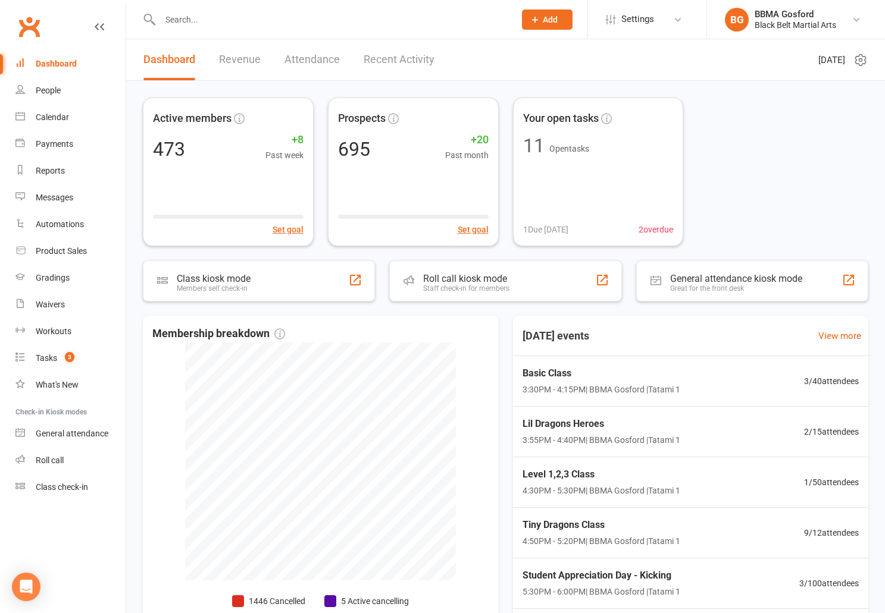
click at [209, 26] on input "text" at bounding box center [331, 19] width 350 height 17
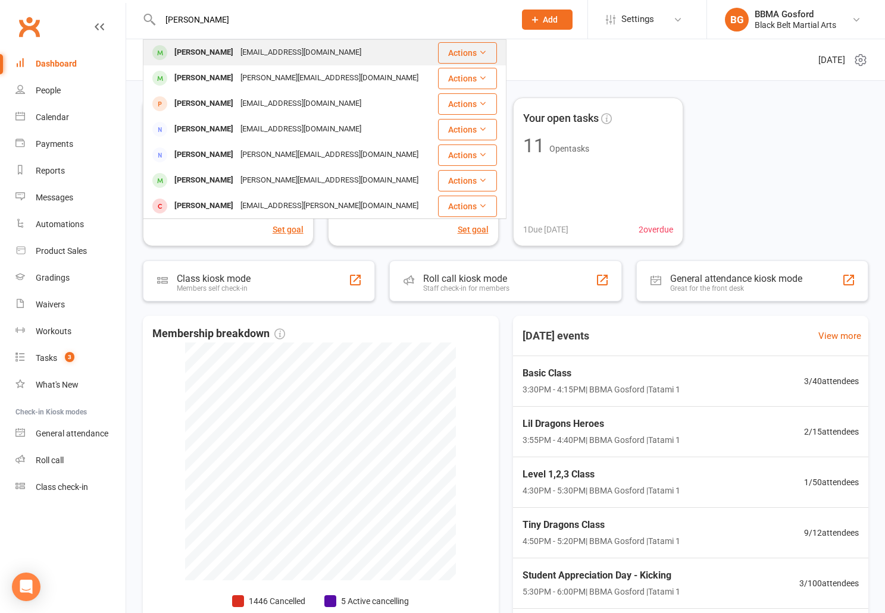
type input "[PERSON_NAME]"
click at [214, 55] on div "[PERSON_NAME]" at bounding box center [204, 52] width 66 height 17
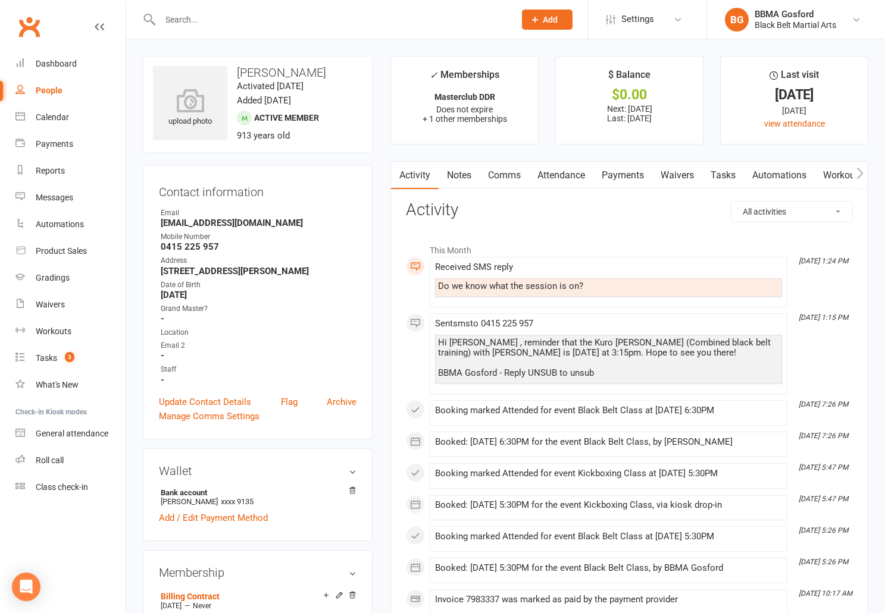
click at [499, 174] on link "Comms" at bounding box center [504, 175] width 49 height 27
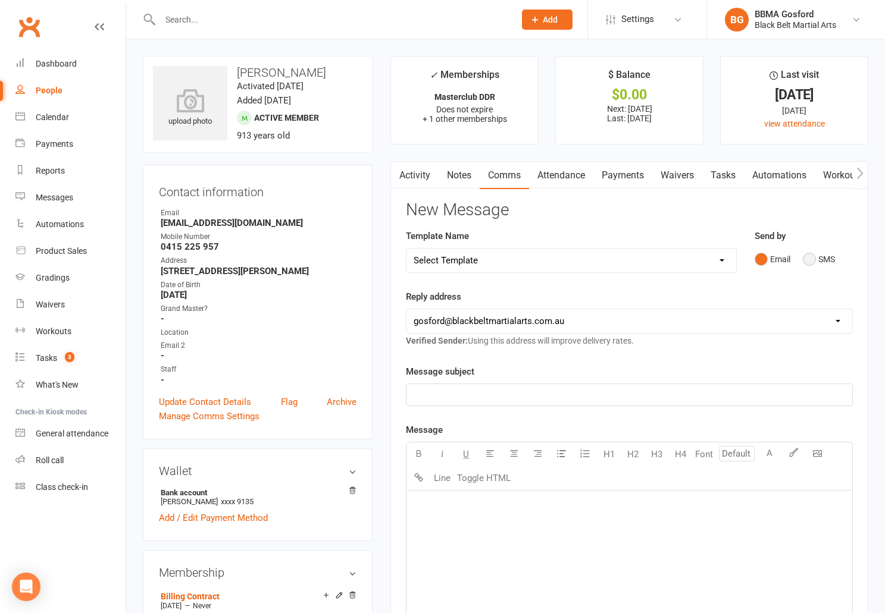
click at [808, 259] on button "SMS" at bounding box center [819, 259] width 32 height 23
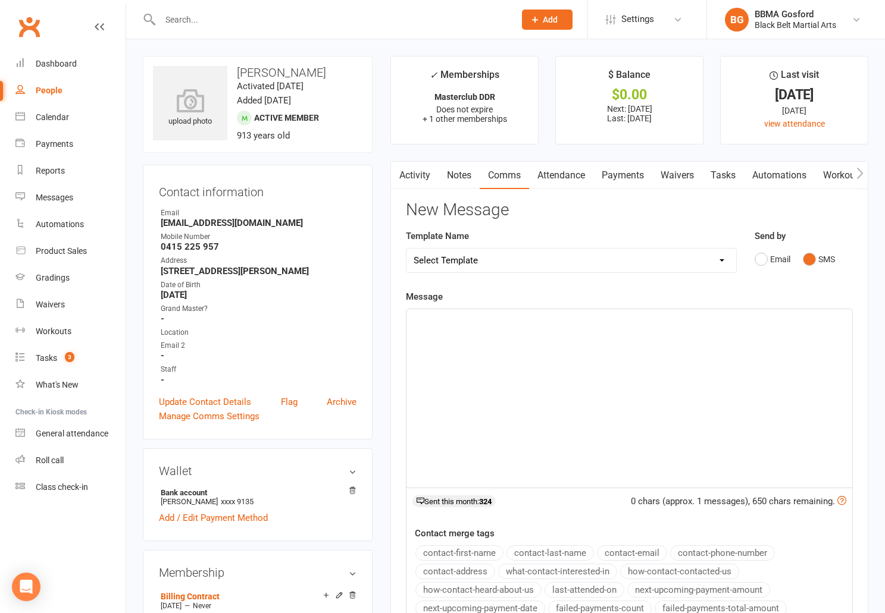
click at [443, 320] on p "﻿" at bounding box center [629, 320] width 431 height 14
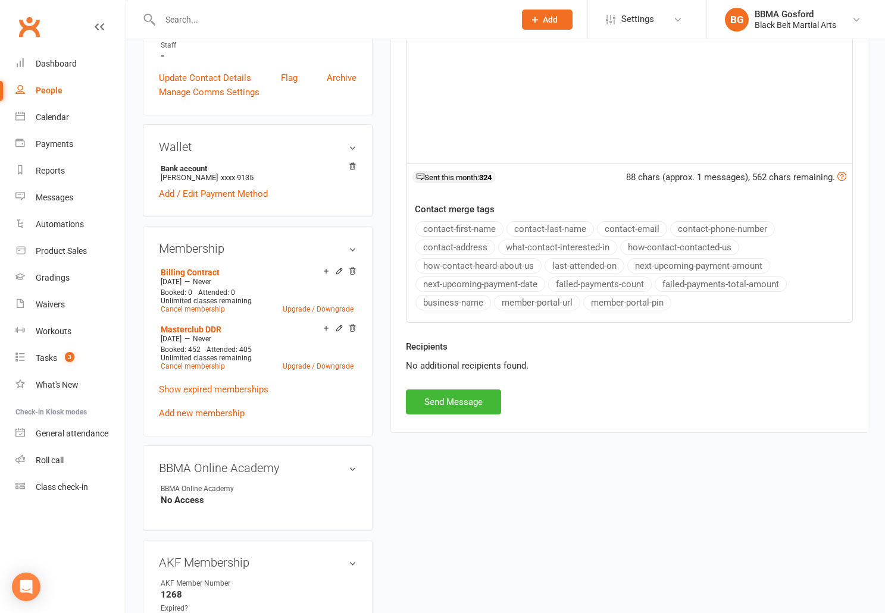
scroll to position [331, 0]
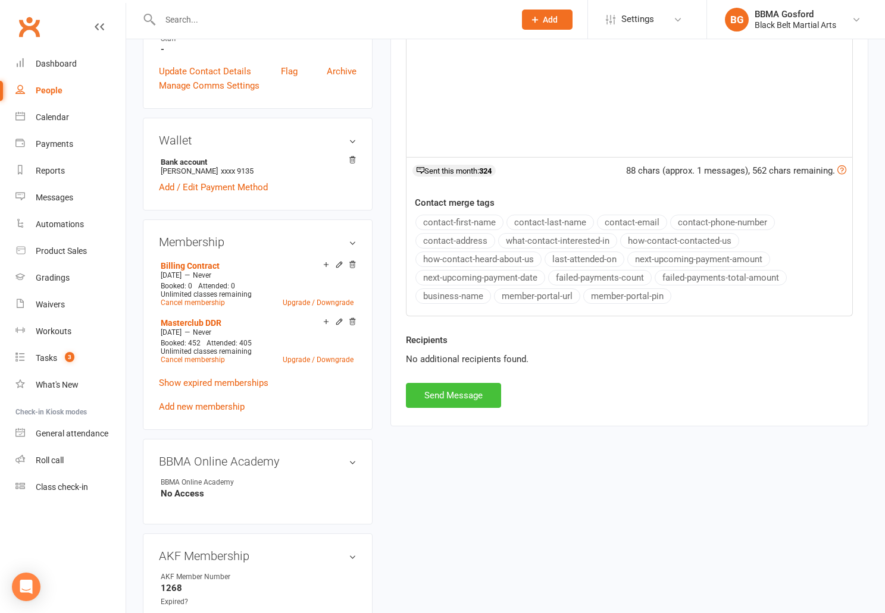
click at [455, 389] on button "Send Message" at bounding box center [453, 395] width 95 height 25
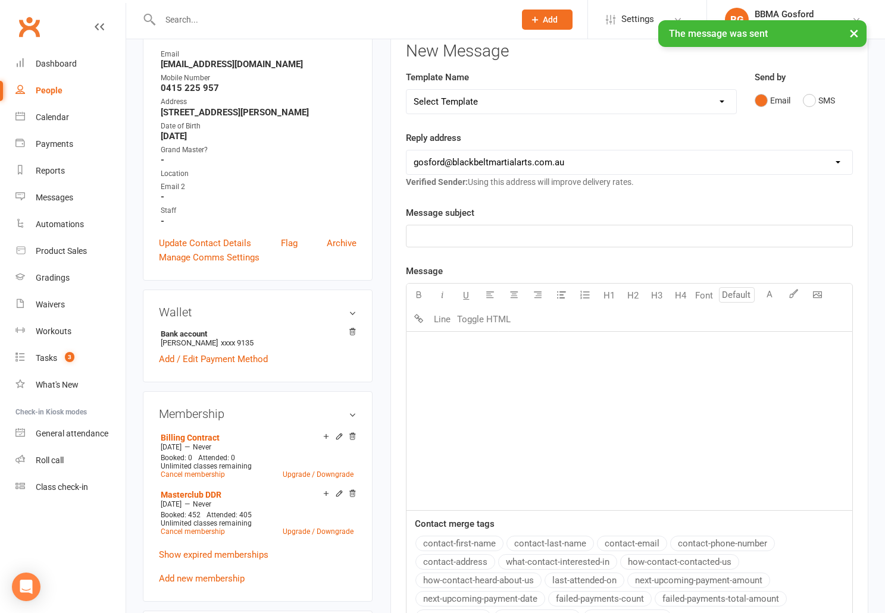
scroll to position [0, 0]
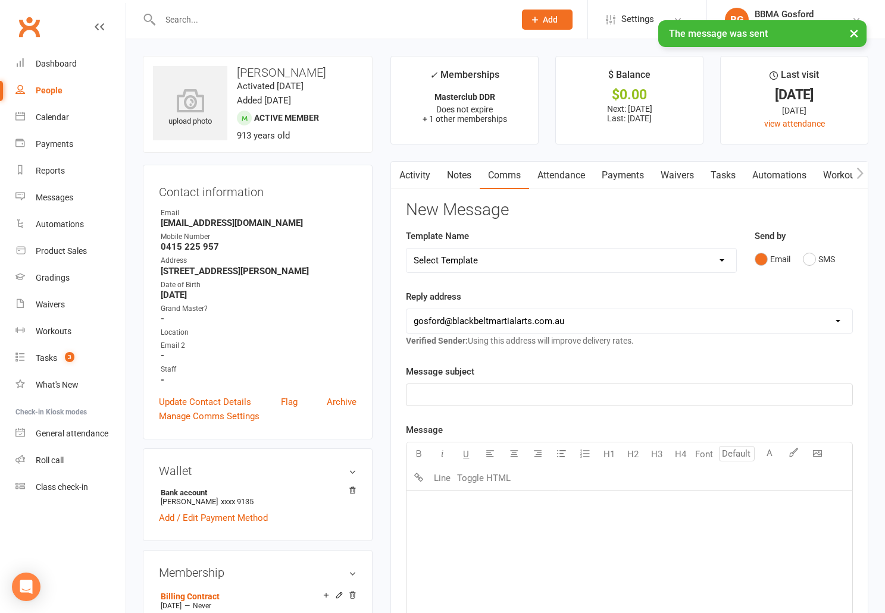
click at [424, 170] on link "Activity" at bounding box center [415, 175] width 48 height 27
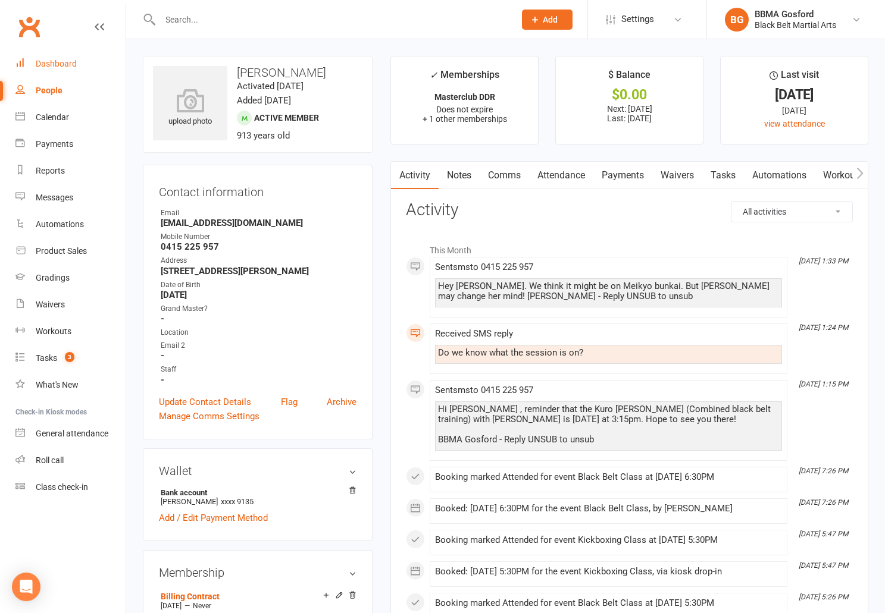
click at [50, 67] on div "Dashboard" at bounding box center [56, 64] width 41 height 10
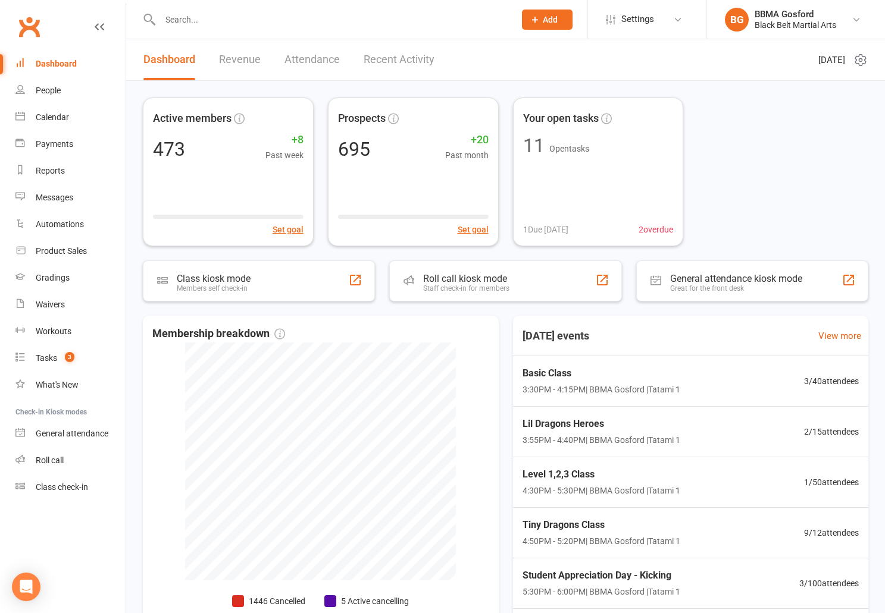
click at [210, 23] on input "text" at bounding box center [331, 19] width 350 height 17
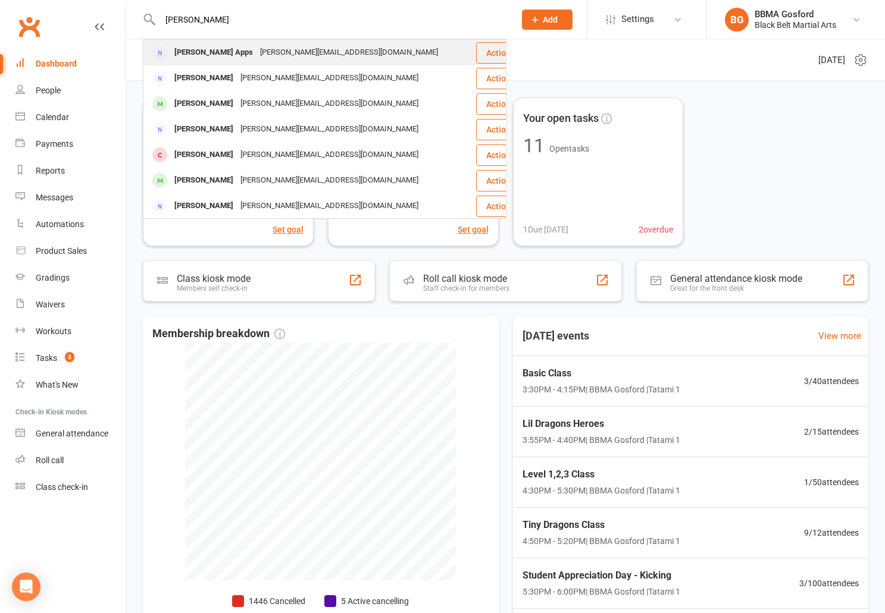
type input "[PERSON_NAME]"
click at [207, 61] on div "[PERSON_NAME] Apps" at bounding box center [214, 52] width 86 height 17
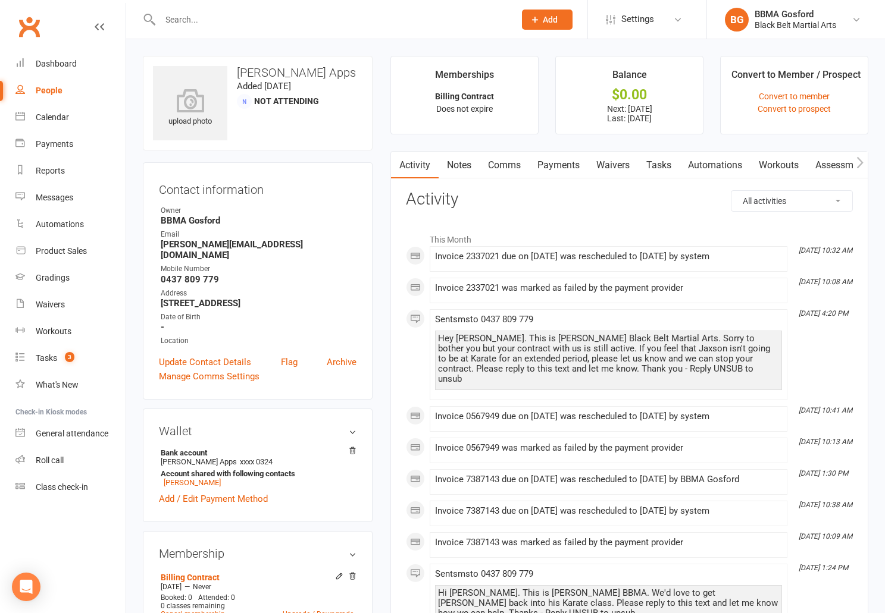
click at [187, 18] on input "text" at bounding box center [331, 19] width 350 height 17
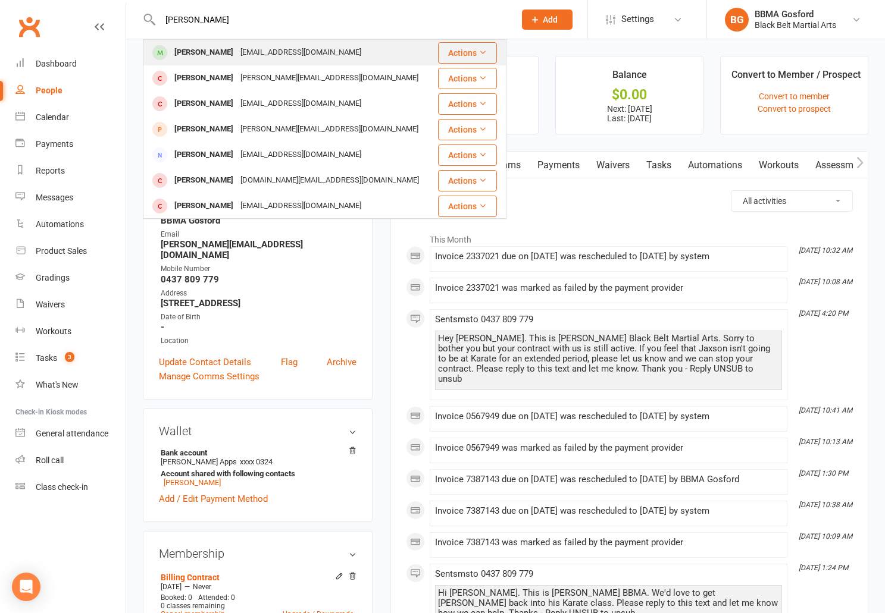
type input "[PERSON_NAME]"
click at [197, 51] on div "[PERSON_NAME]" at bounding box center [204, 52] width 66 height 17
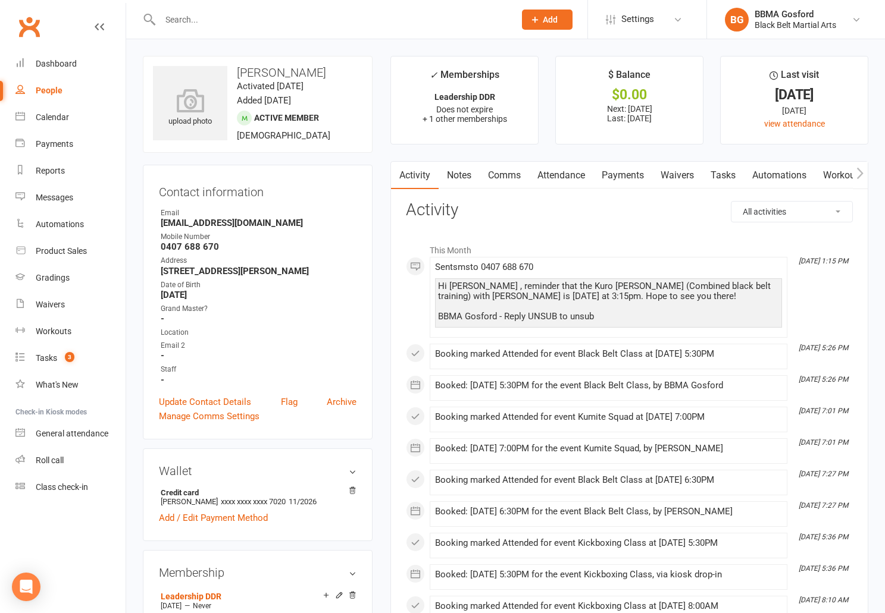
click at [505, 171] on link "Comms" at bounding box center [504, 175] width 49 height 27
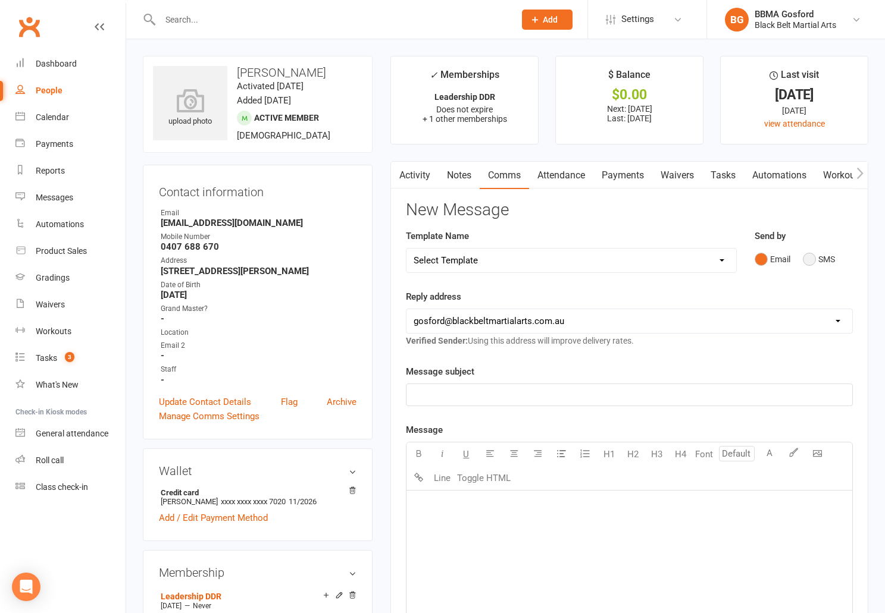
click at [810, 261] on button "SMS" at bounding box center [819, 259] width 32 height 23
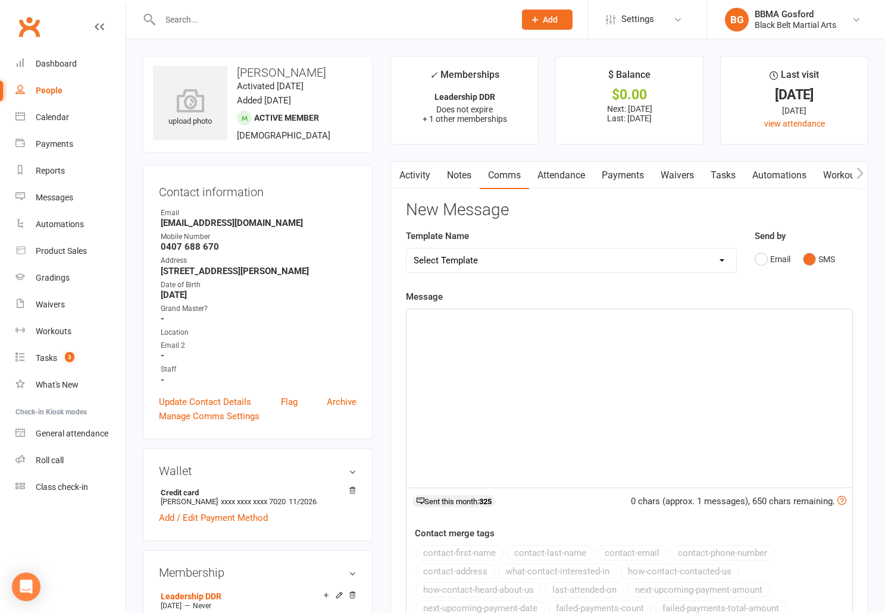
click at [456, 324] on p "﻿" at bounding box center [629, 320] width 431 height 14
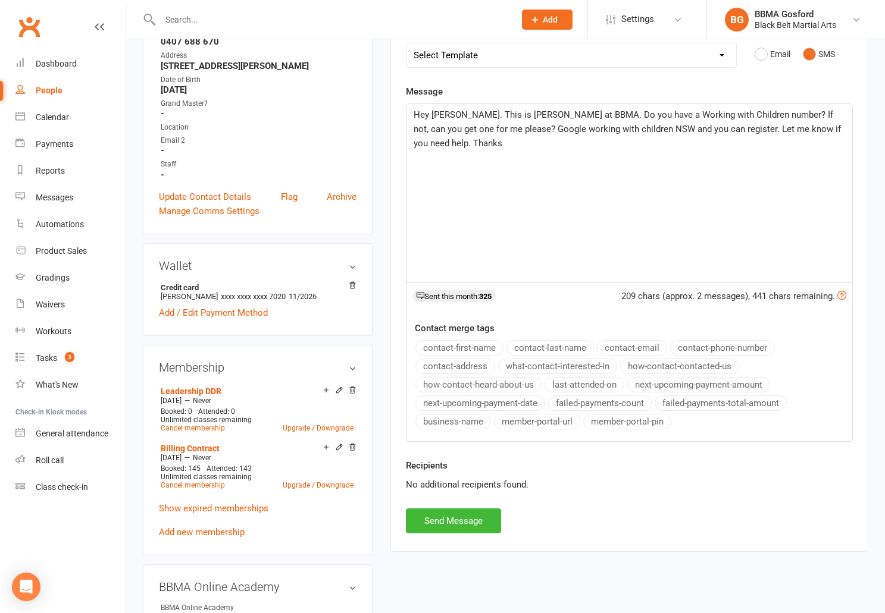
scroll to position [207, 0]
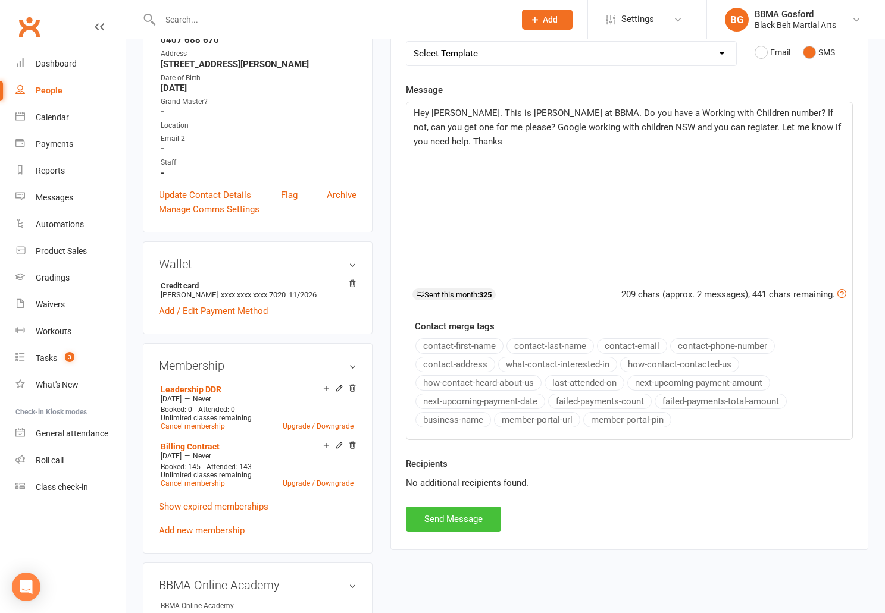
click at [460, 527] on button "Send Message" at bounding box center [453, 519] width 95 height 25
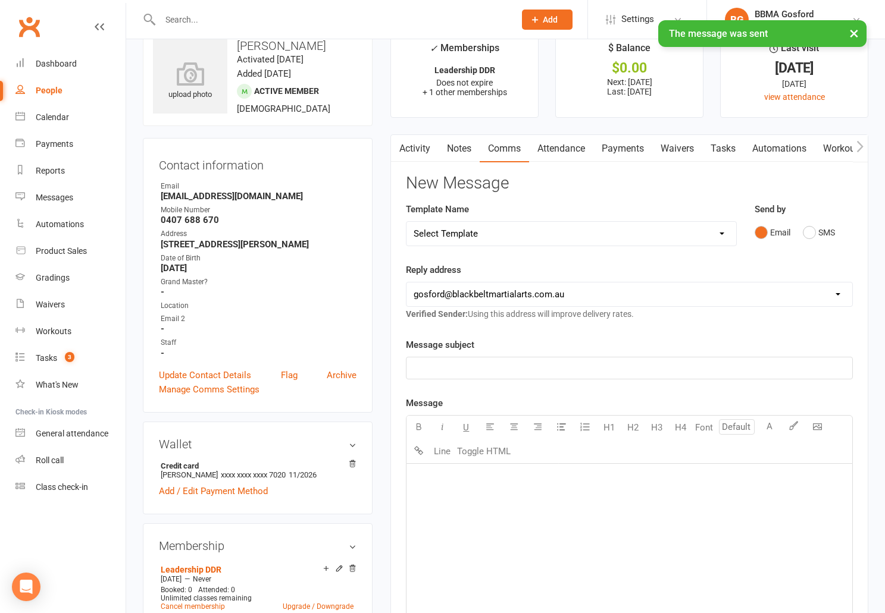
scroll to position [0, 0]
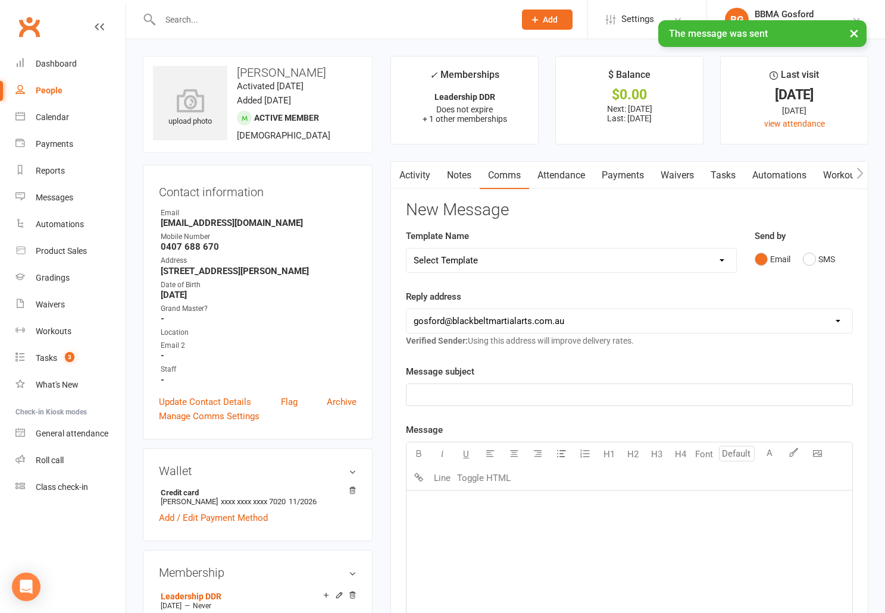
click at [405, 171] on button "button" at bounding box center [398, 175] width 15 height 27
click at [415, 176] on link "Activity" at bounding box center [415, 175] width 48 height 27
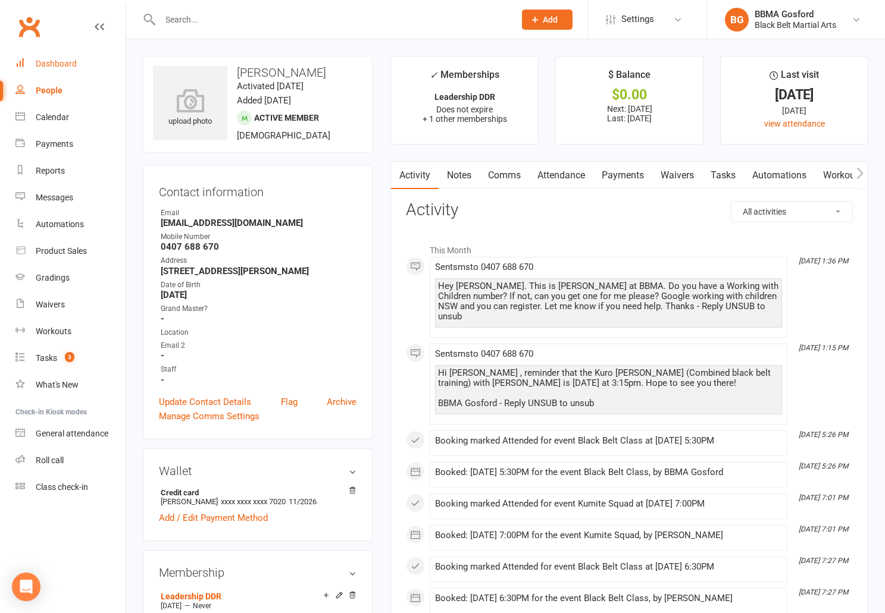
click at [46, 63] on div "Dashboard" at bounding box center [56, 64] width 41 height 10
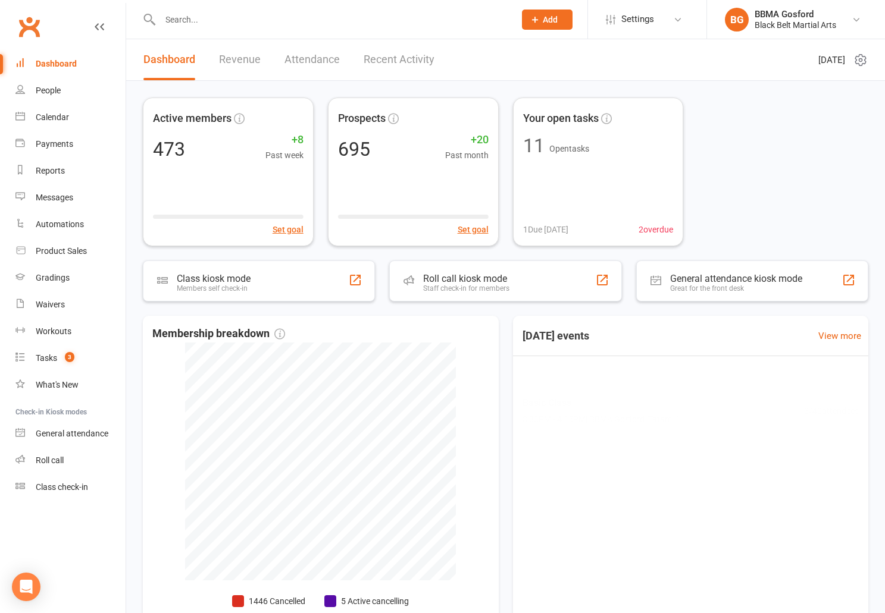
click at [218, 21] on input "text" at bounding box center [331, 19] width 350 height 17
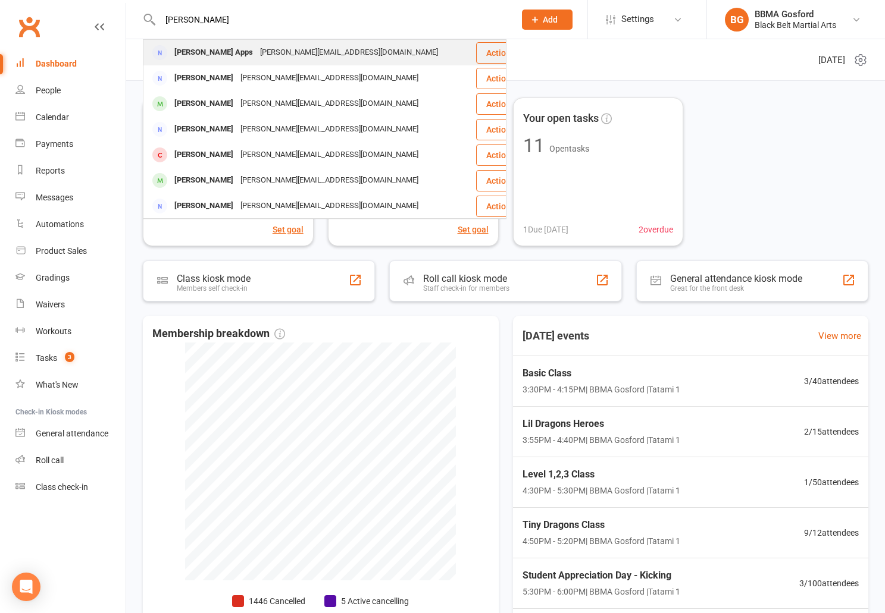
type input "[PERSON_NAME]"
click at [204, 51] on div "[PERSON_NAME] Apps" at bounding box center [214, 52] width 86 height 17
